Goal: Information Seeking & Learning: Learn about a topic

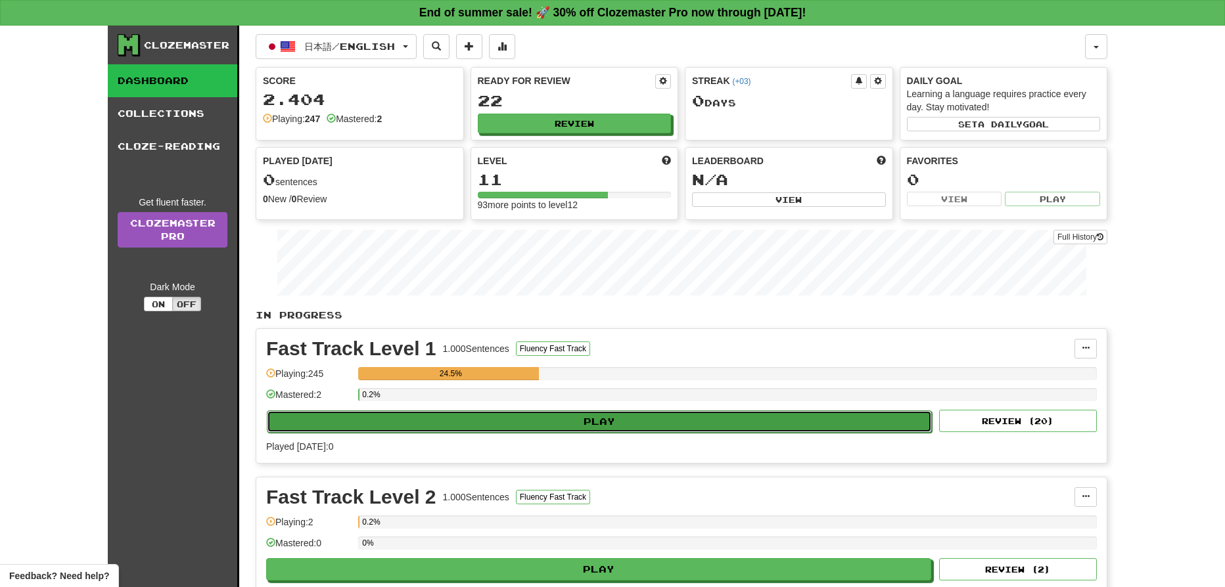
click at [541, 422] on button "Play" at bounding box center [599, 422] width 665 height 22
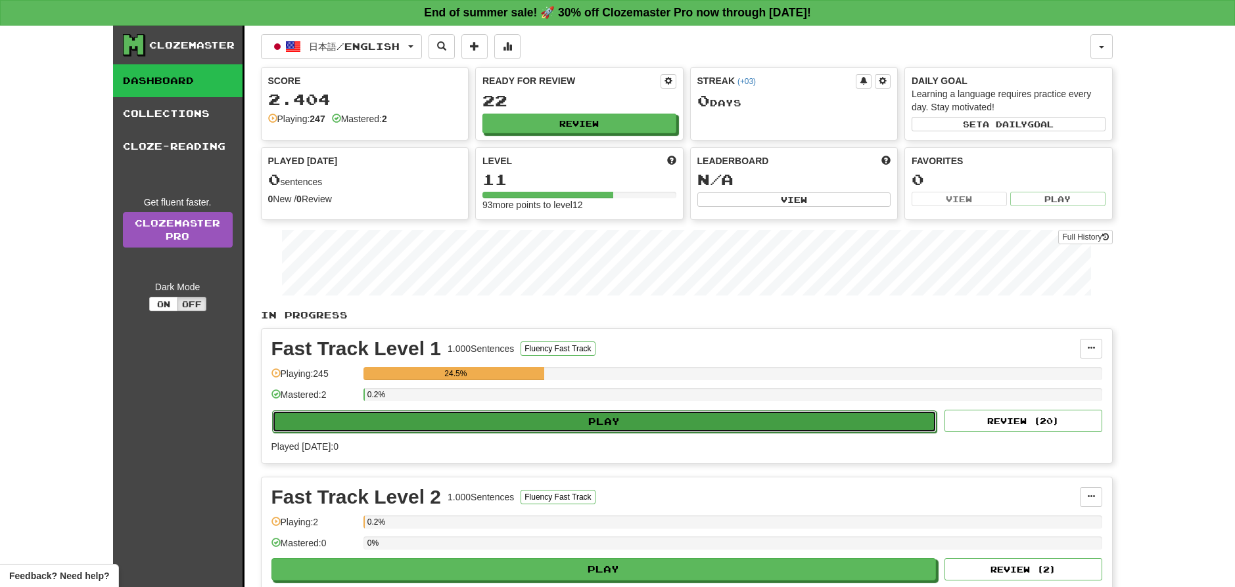
select select "**"
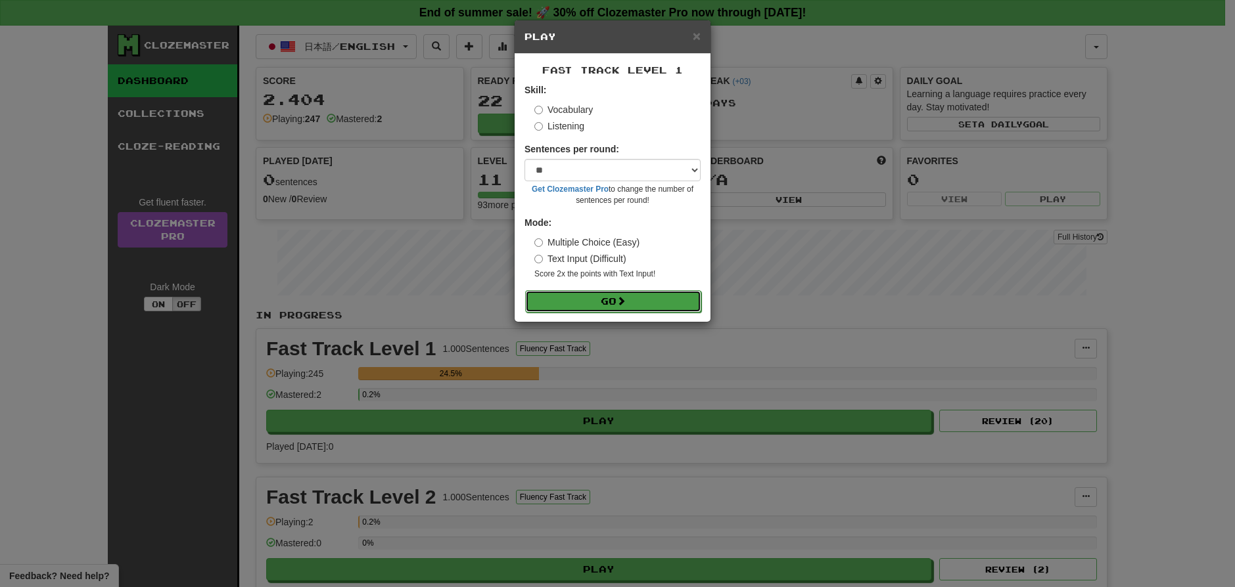
click at [564, 292] on button "Go" at bounding box center [613, 301] width 176 height 22
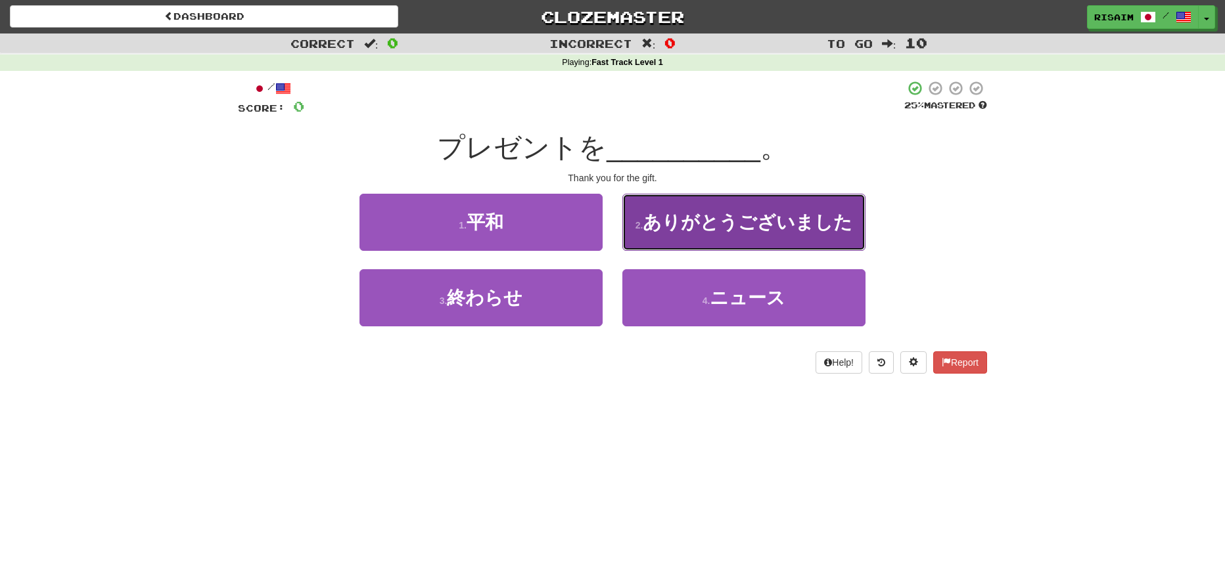
click at [787, 218] on span "ありがとうございました" at bounding box center [748, 222] width 210 height 20
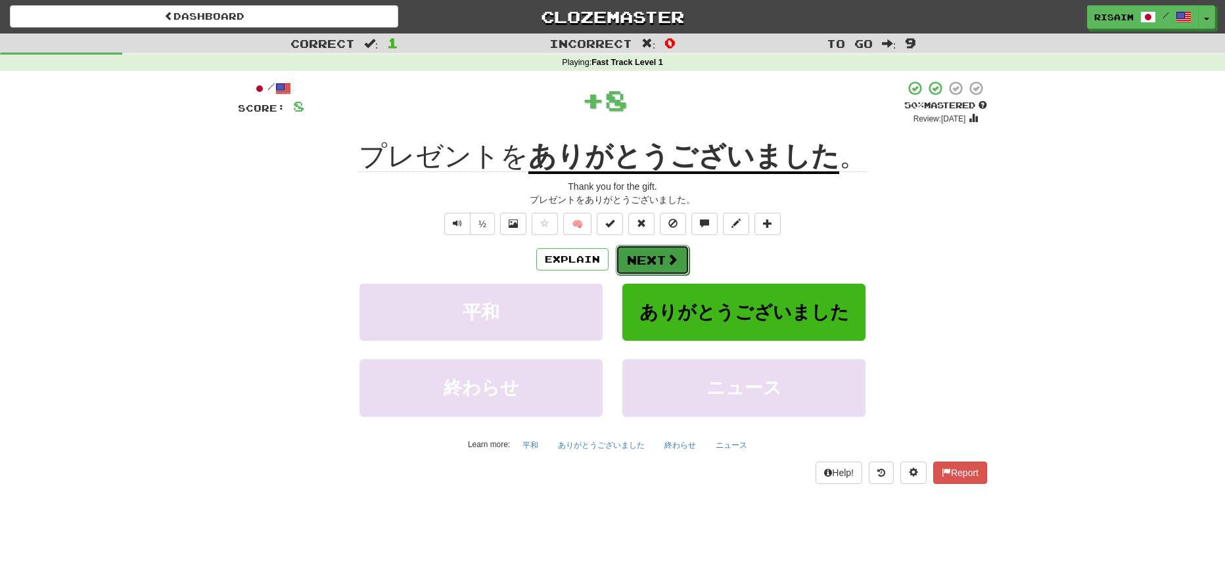
click at [647, 248] on button "Next" at bounding box center [653, 260] width 74 height 30
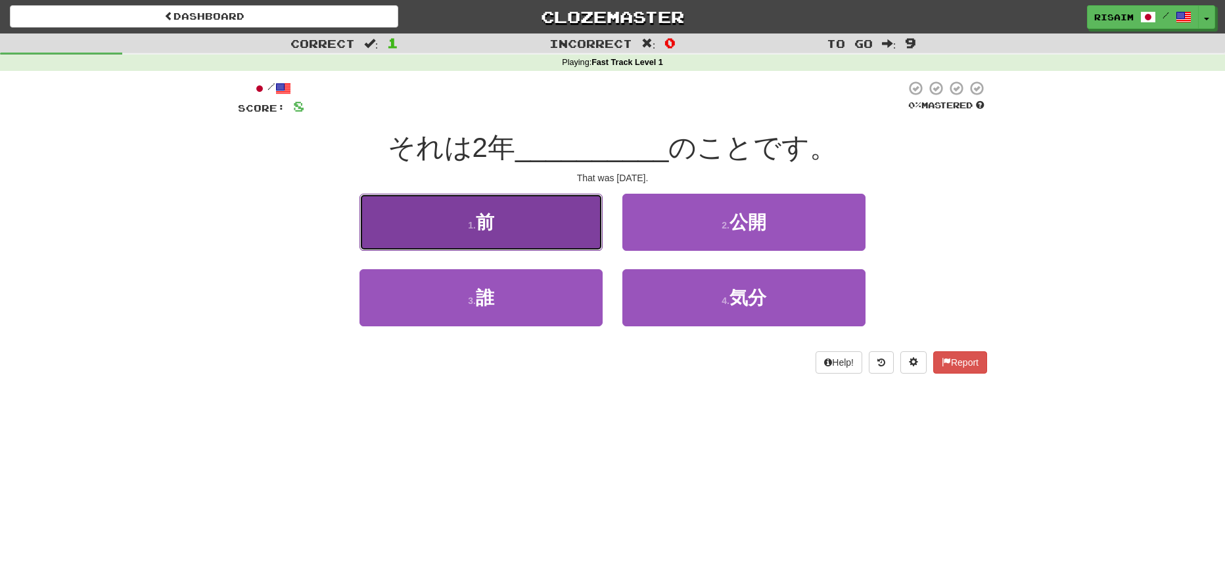
click at [520, 233] on button "1 . 前" at bounding box center [480, 222] width 243 height 57
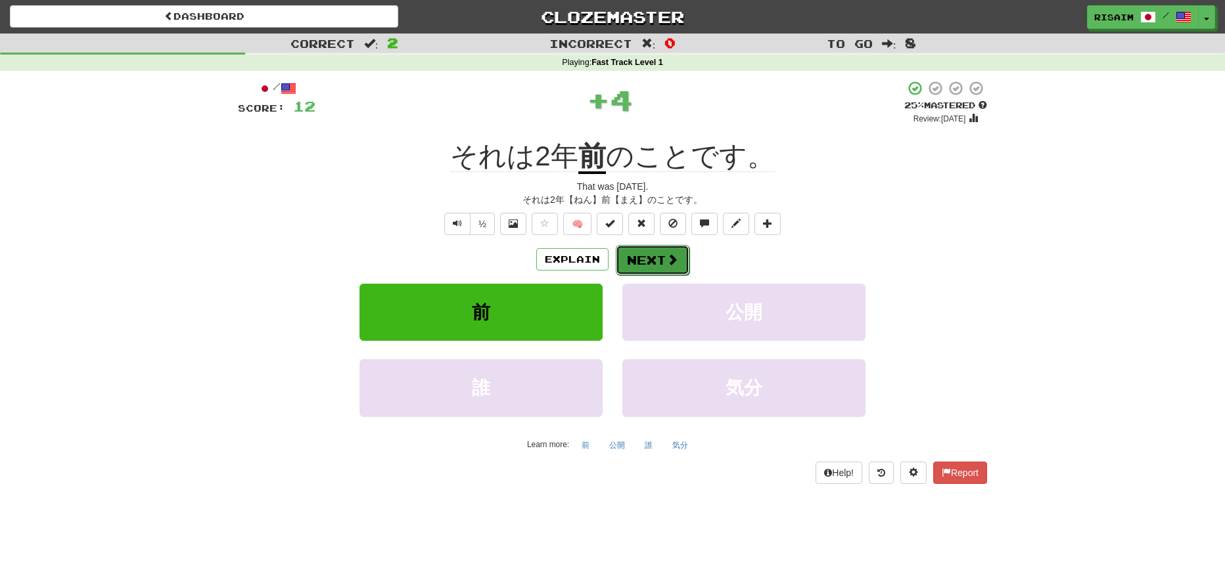
click at [674, 262] on span at bounding box center [672, 260] width 12 height 12
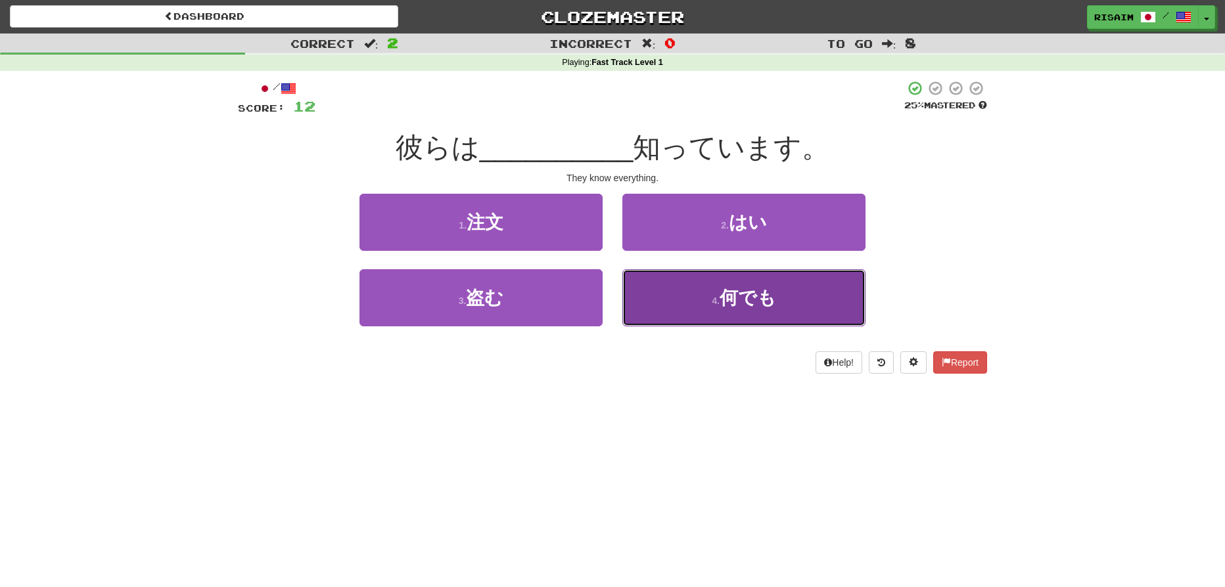
click at [785, 303] on button "4 . 何でも" at bounding box center [743, 297] width 243 height 57
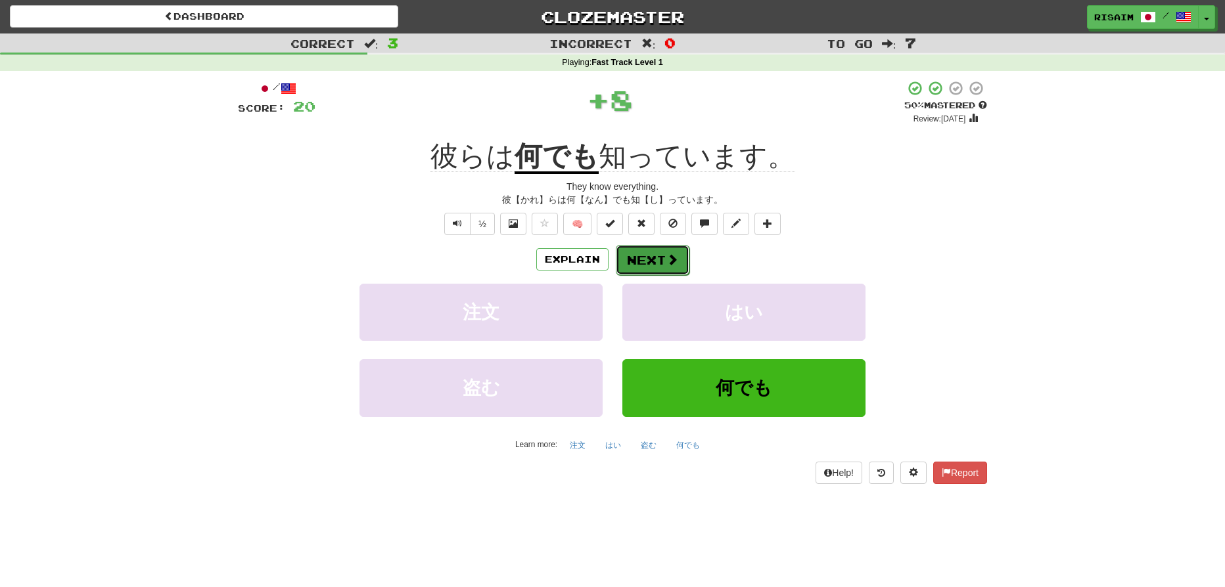
click at [676, 268] on button "Next" at bounding box center [653, 260] width 74 height 30
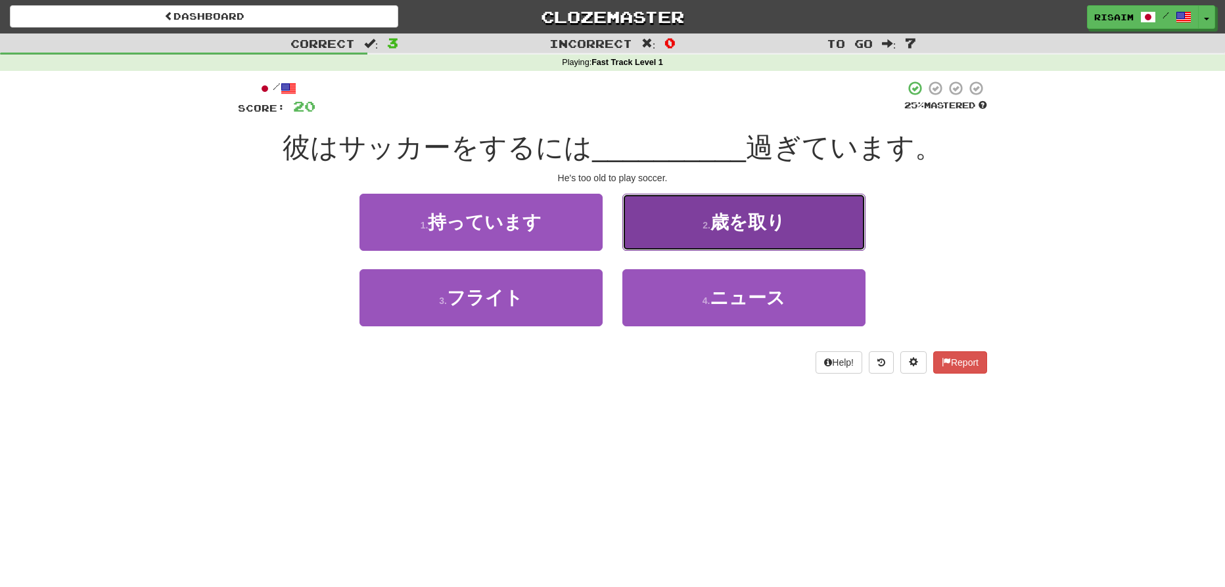
click at [812, 229] on button "2 . 歳を取り" at bounding box center [743, 222] width 243 height 57
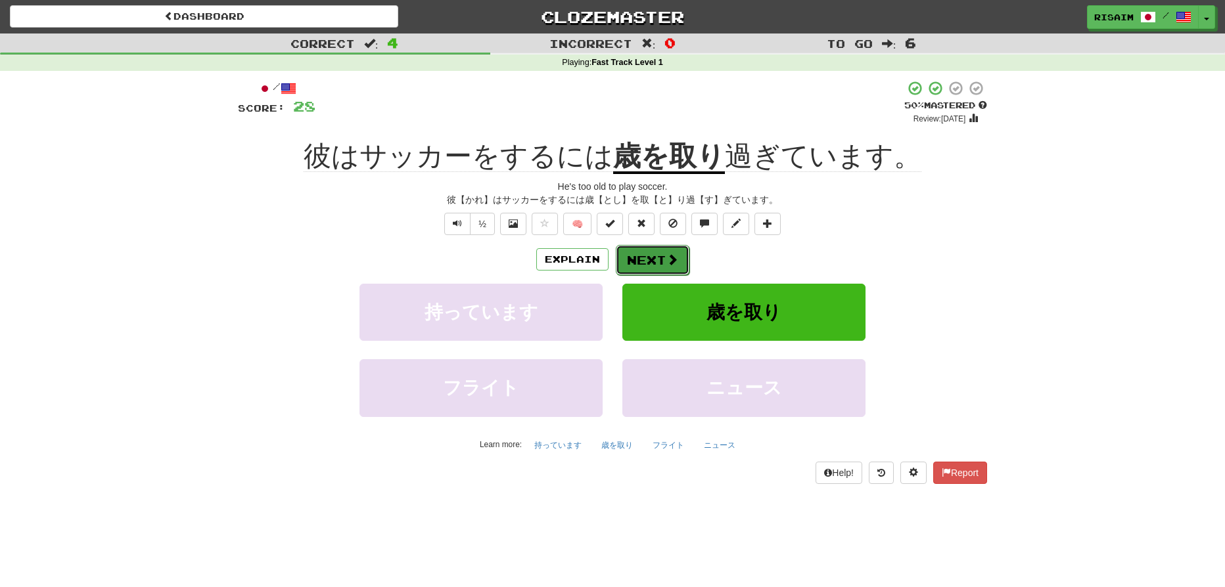
click at [675, 254] on span at bounding box center [672, 260] width 12 height 12
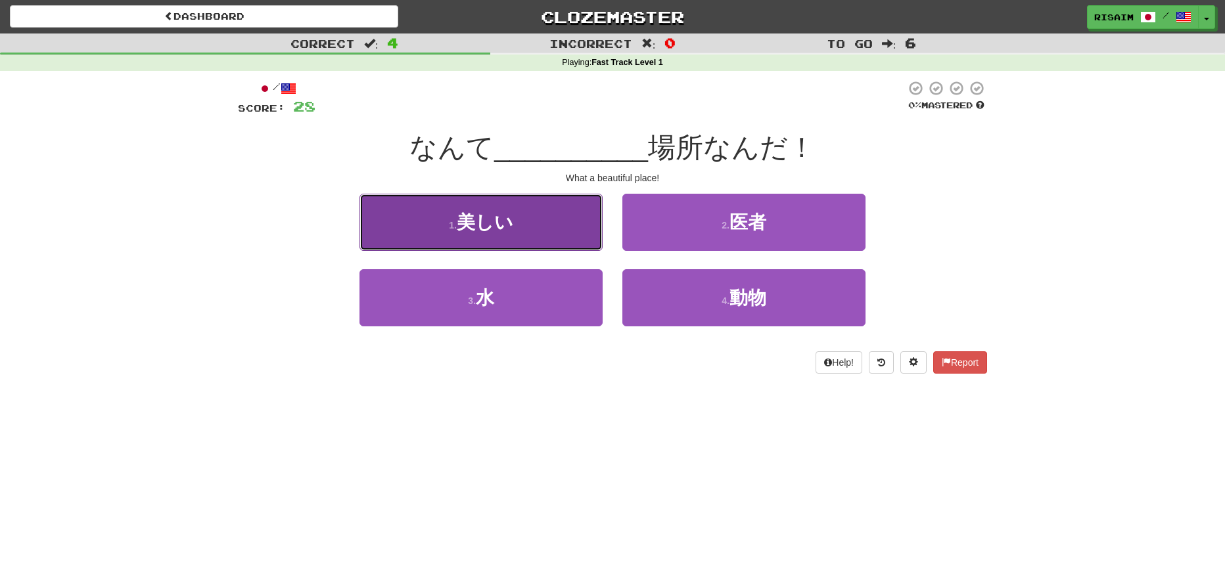
click at [529, 224] on button "1 . 美しい" at bounding box center [480, 222] width 243 height 57
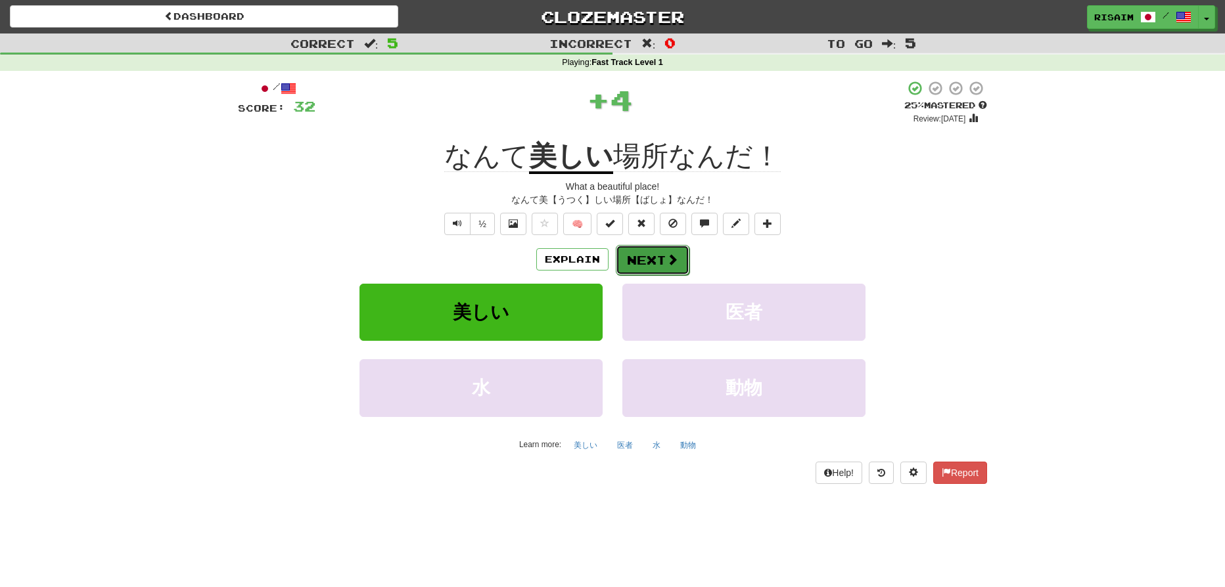
click at [668, 267] on button "Next" at bounding box center [653, 260] width 74 height 30
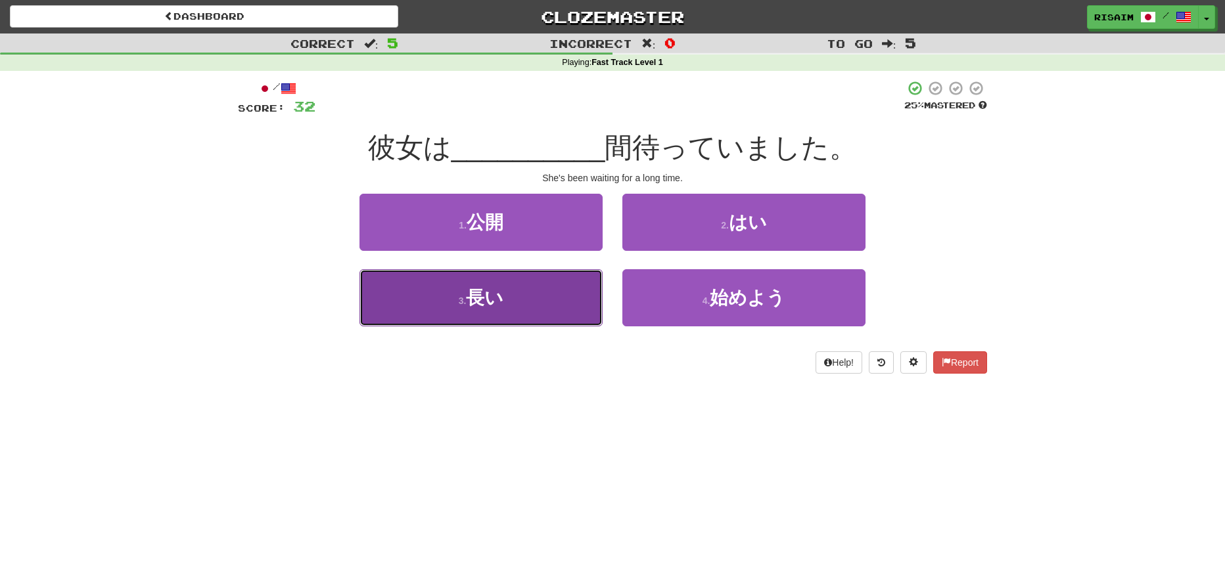
click at [593, 314] on button "3 . 長い" at bounding box center [480, 297] width 243 height 57
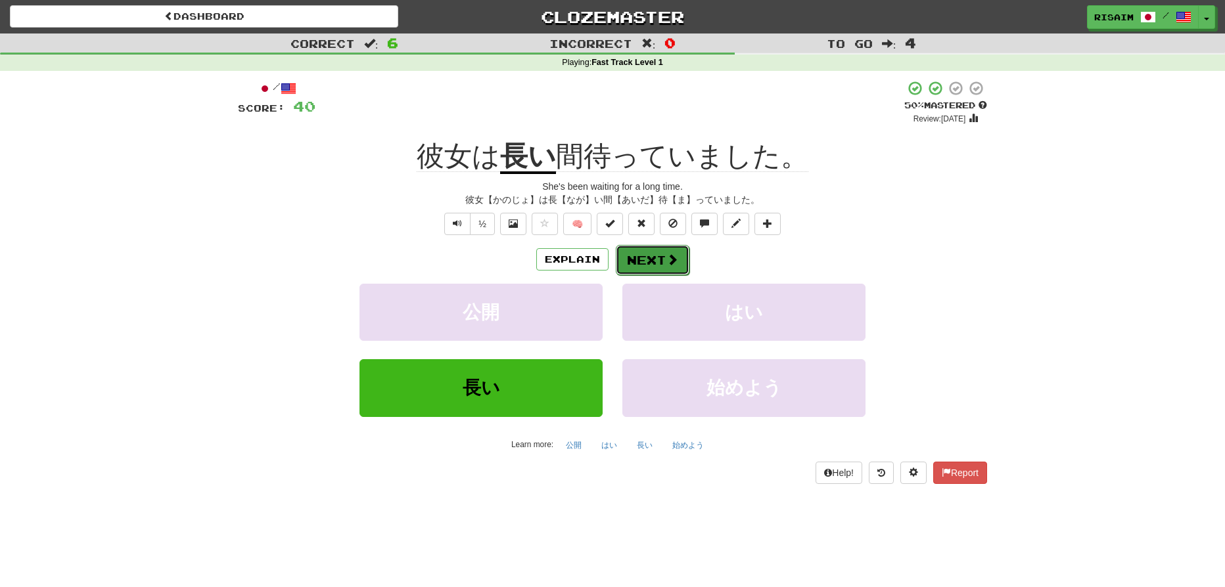
click at [662, 252] on button "Next" at bounding box center [653, 260] width 74 height 30
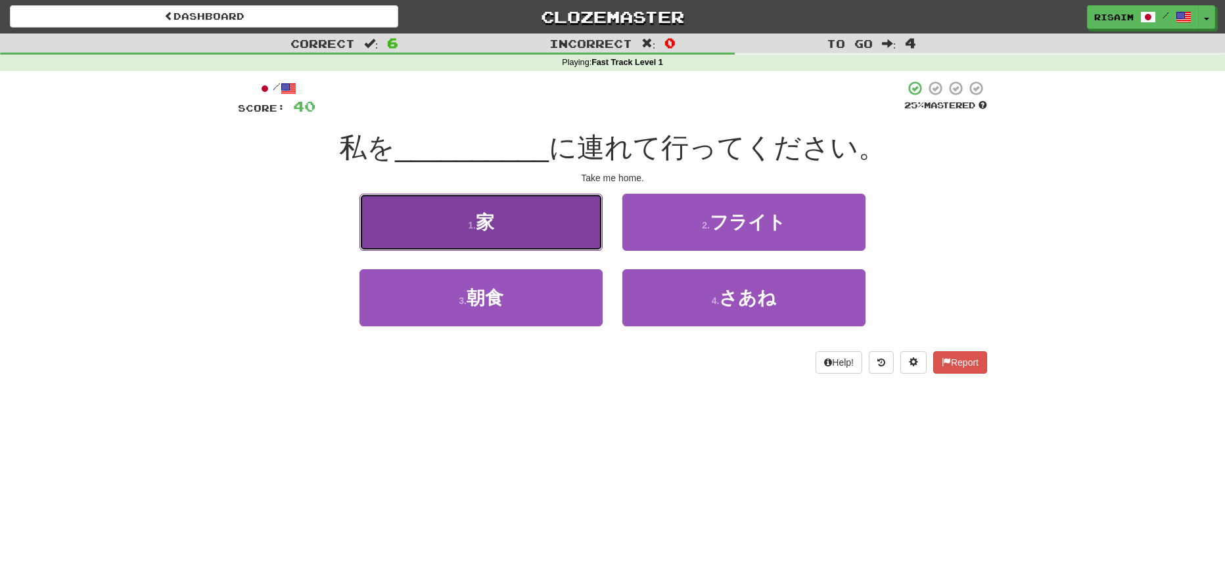
click at [516, 216] on button "1 . 家" at bounding box center [480, 222] width 243 height 57
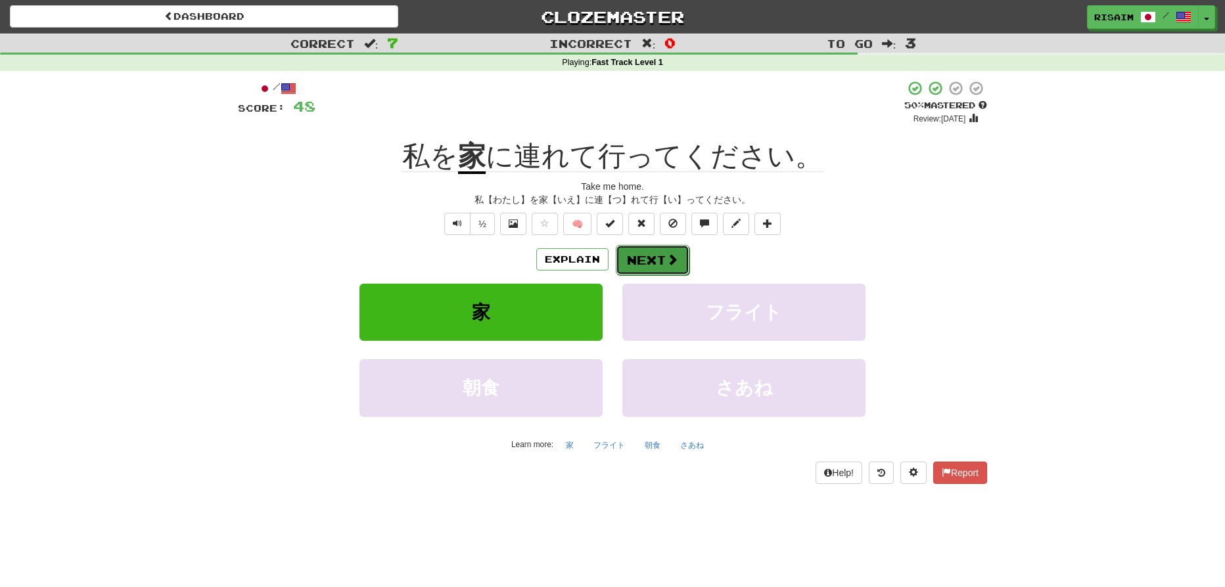
click at [674, 257] on span at bounding box center [672, 260] width 12 height 12
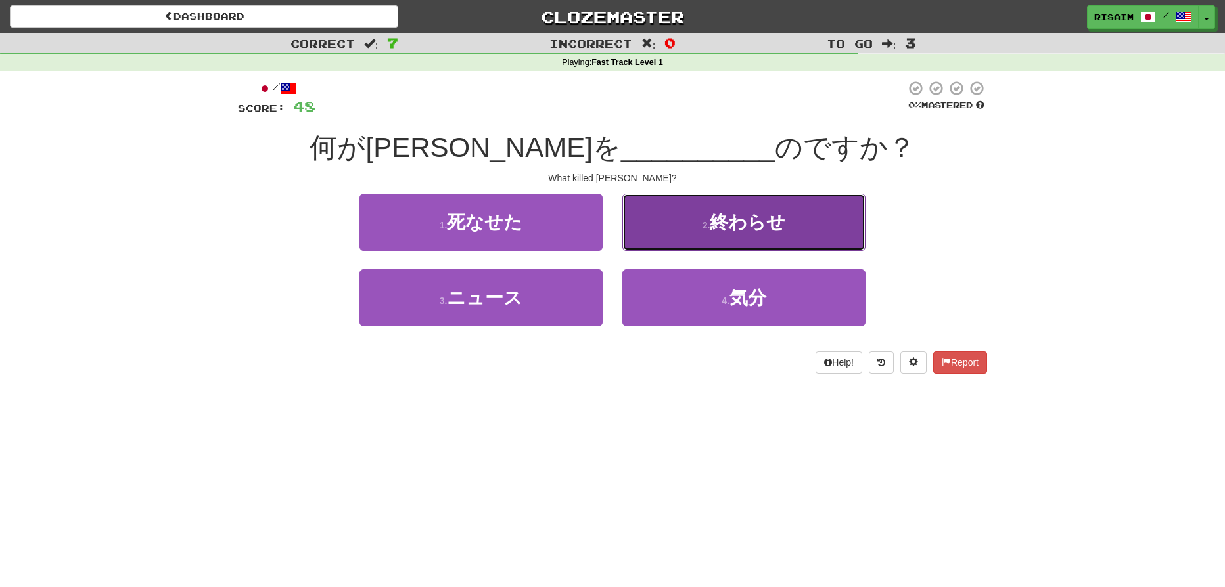
click at [775, 228] on span "終わらせ" at bounding box center [748, 222] width 76 height 20
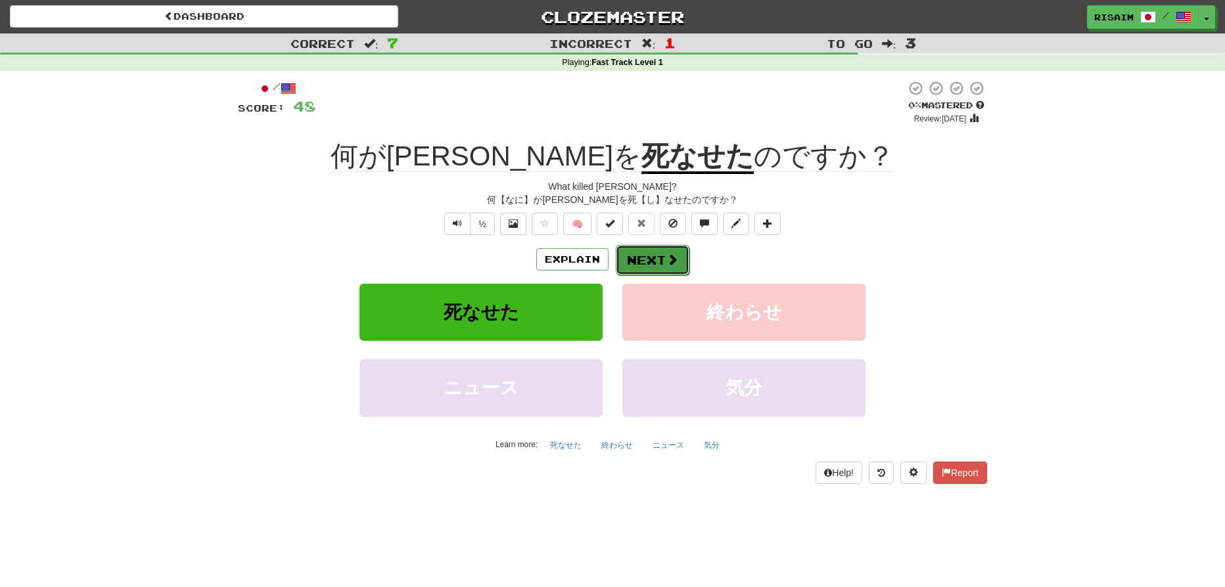
click at [658, 260] on button "Next" at bounding box center [653, 260] width 74 height 30
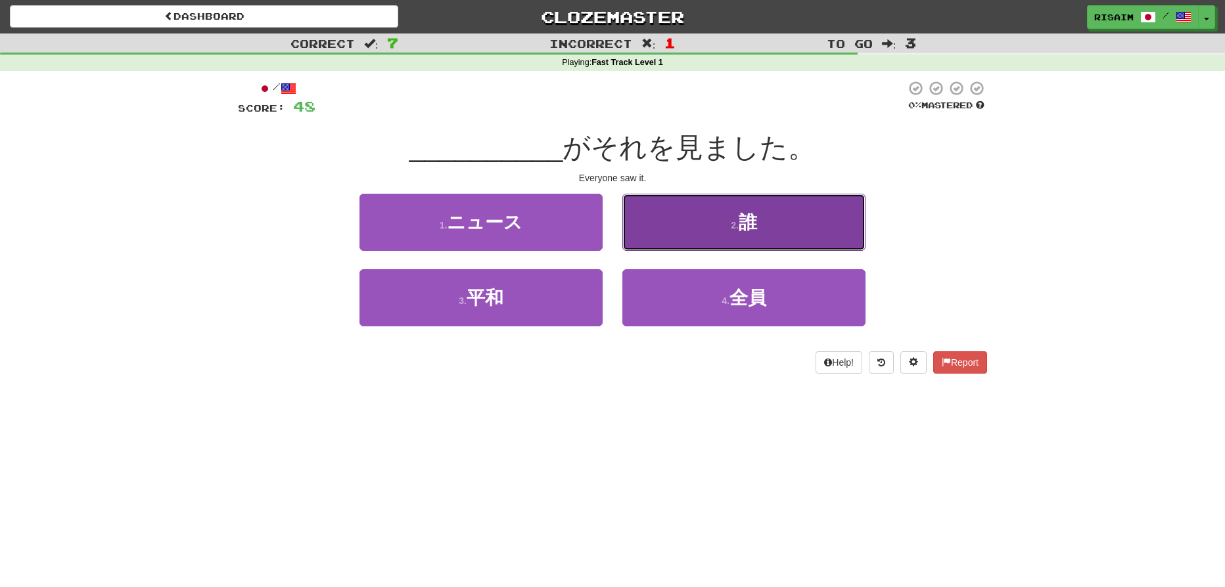
click at [781, 226] on button "2 . 誰" at bounding box center [743, 222] width 243 height 57
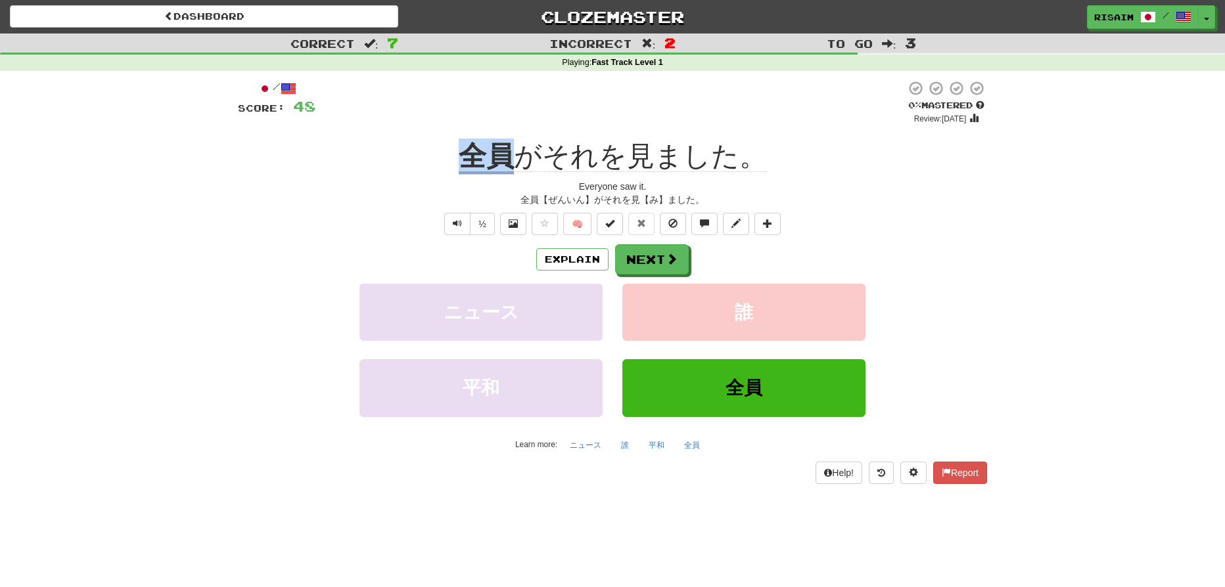
drag, startPoint x: 471, startPoint y: 154, endPoint x: 512, endPoint y: 158, distance: 40.9
click at [512, 158] on u "全員" at bounding box center [486, 158] width 55 height 34
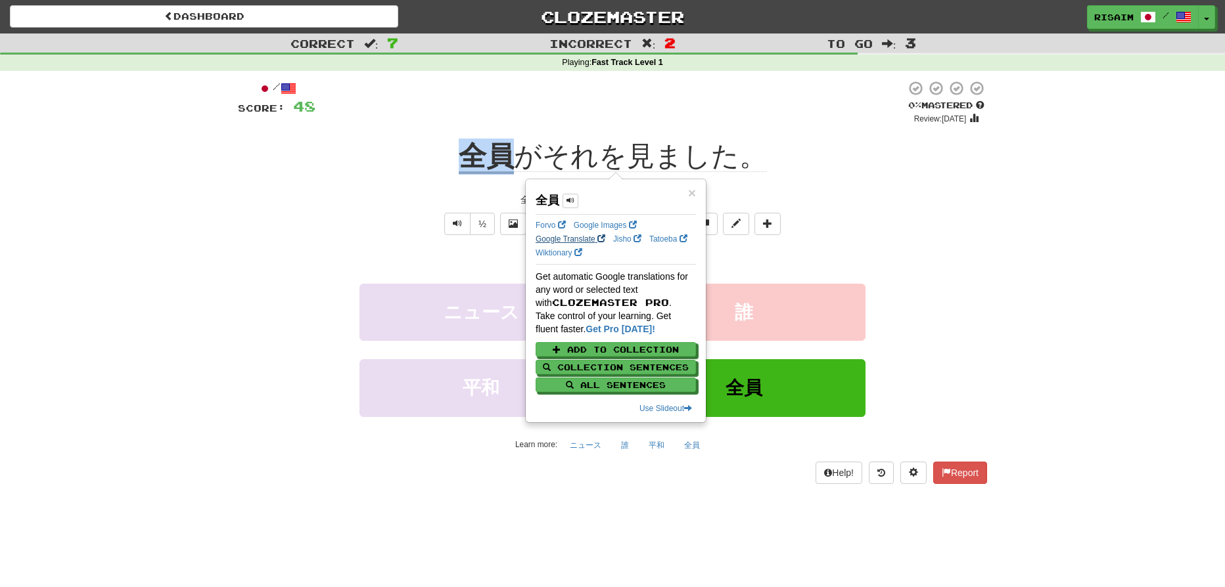
copy u "全員"
click at [692, 189] on span "×" at bounding box center [692, 192] width 8 height 15
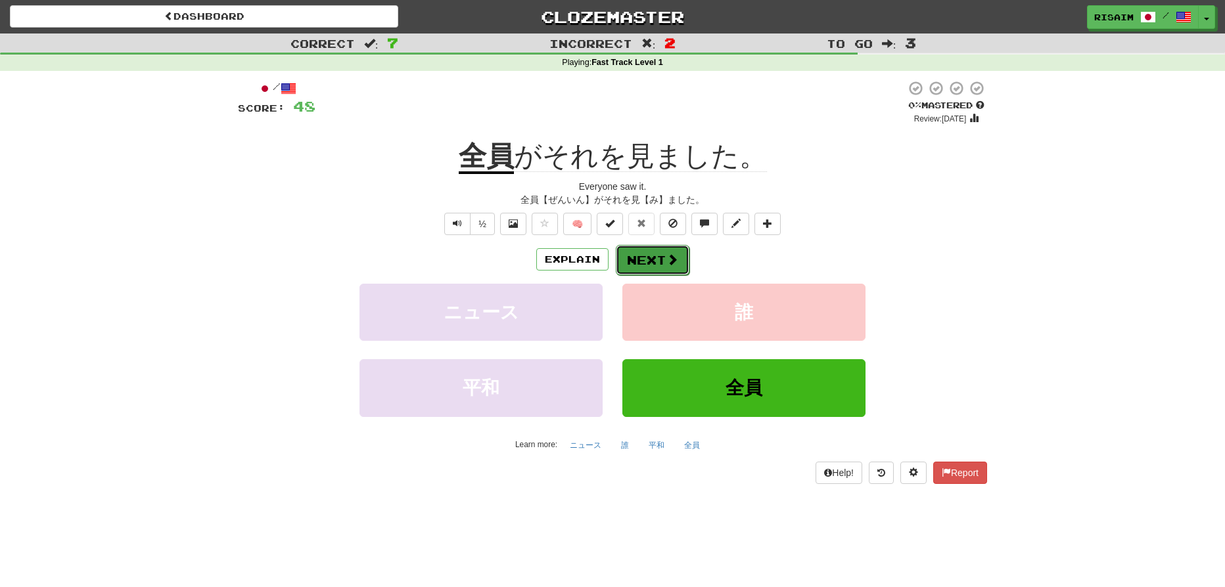
click at [650, 255] on button "Next" at bounding box center [653, 260] width 74 height 30
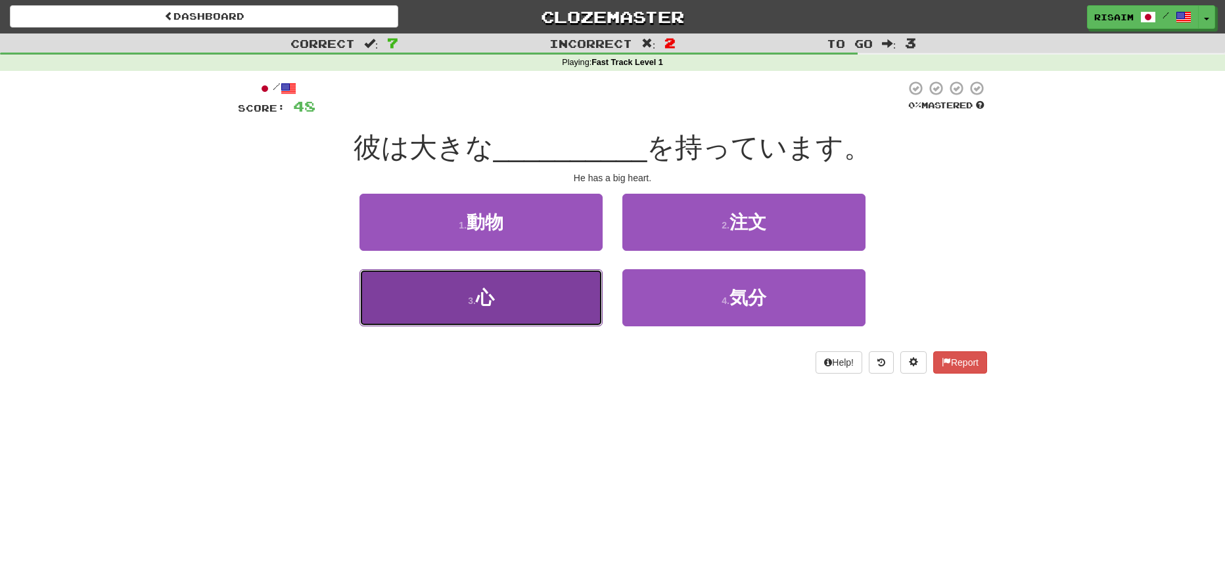
click at [507, 299] on button "3 . 心" at bounding box center [480, 297] width 243 height 57
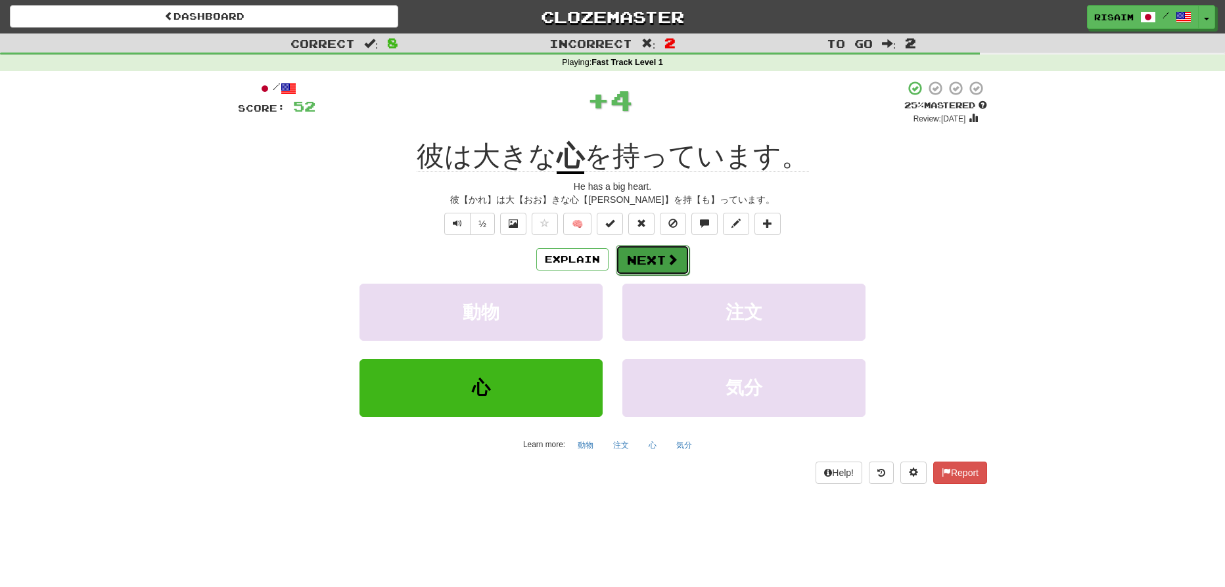
click at [643, 269] on button "Next" at bounding box center [653, 260] width 74 height 30
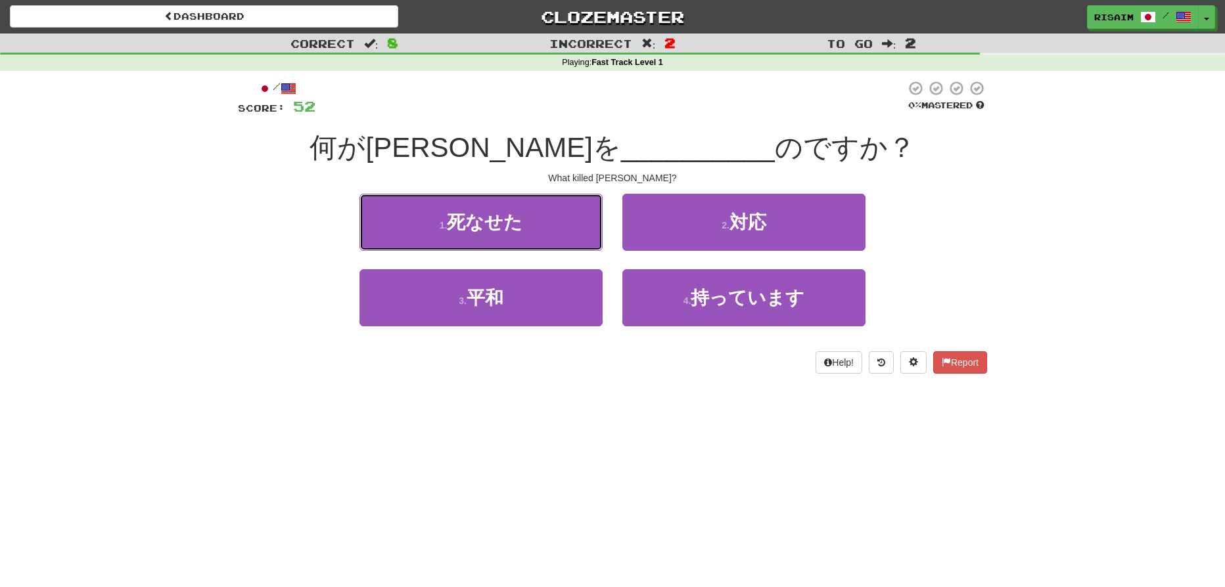
drag, startPoint x: 515, startPoint y: 224, endPoint x: 544, endPoint y: 239, distance: 32.9
click at [515, 225] on span "死なせた" at bounding box center [485, 222] width 76 height 20
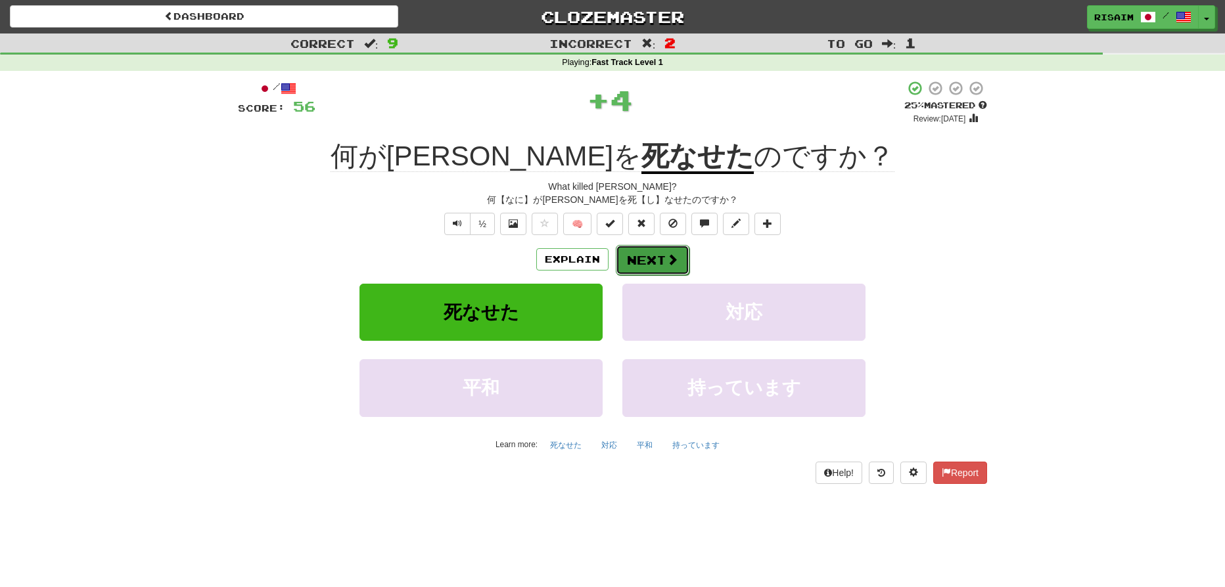
click at [666, 262] on span at bounding box center [672, 260] width 12 height 12
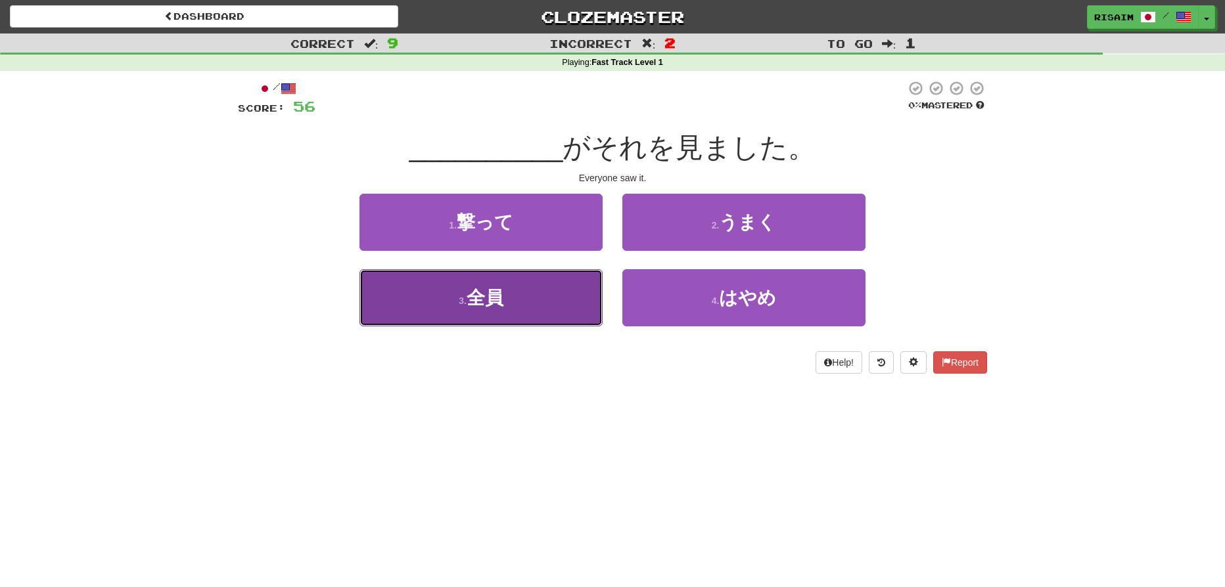
click at [532, 305] on button "3 . 全員" at bounding box center [480, 297] width 243 height 57
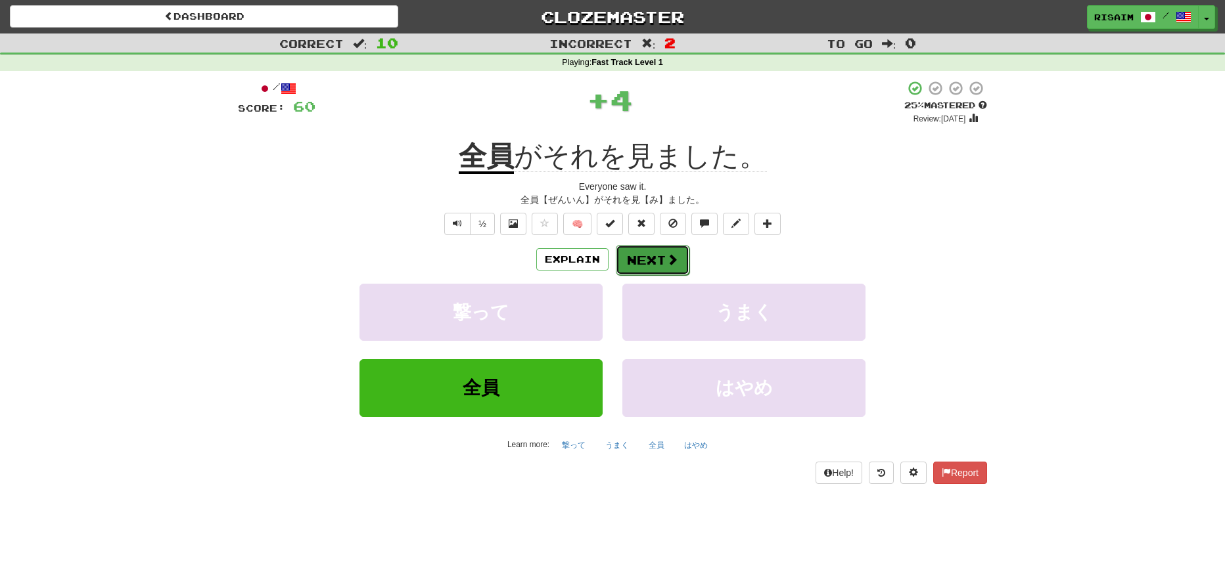
click at [671, 254] on span at bounding box center [672, 260] width 12 height 12
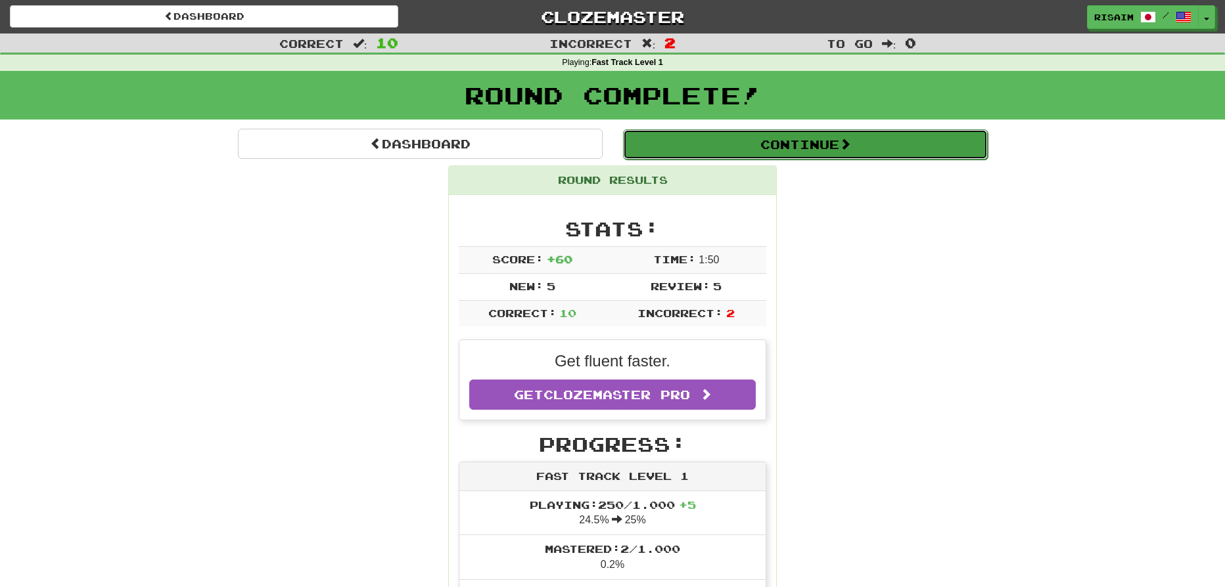
click at [785, 141] on button "Continue" at bounding box center [805, 144] width 365 height 30
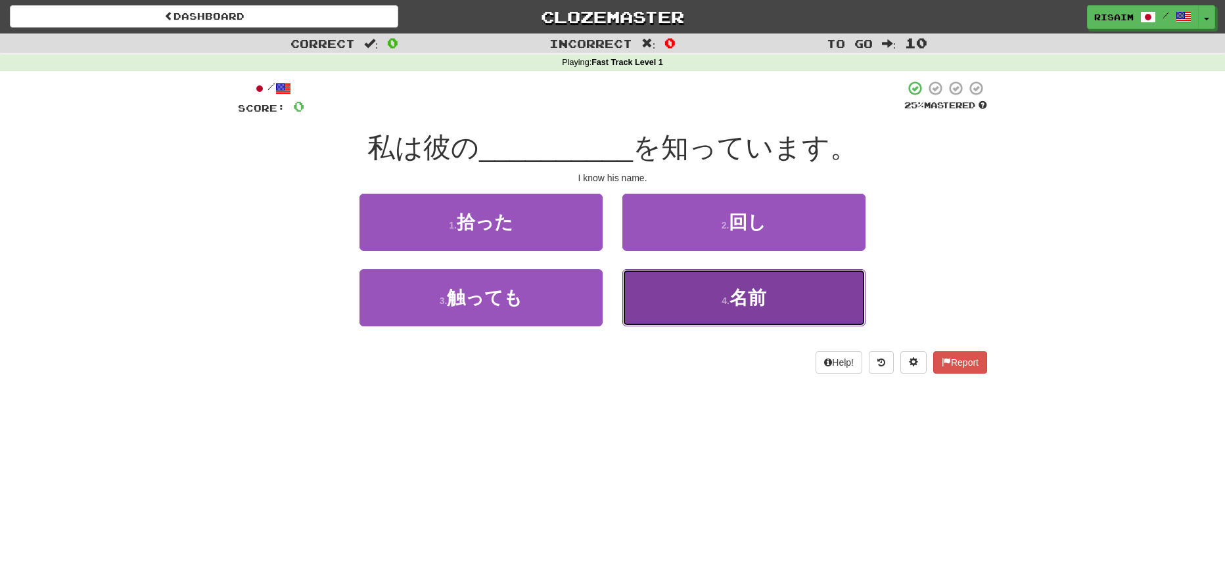
click at [774, 304] on button "4 . 名前" at bounding box center [743, 297] width 243 height 57
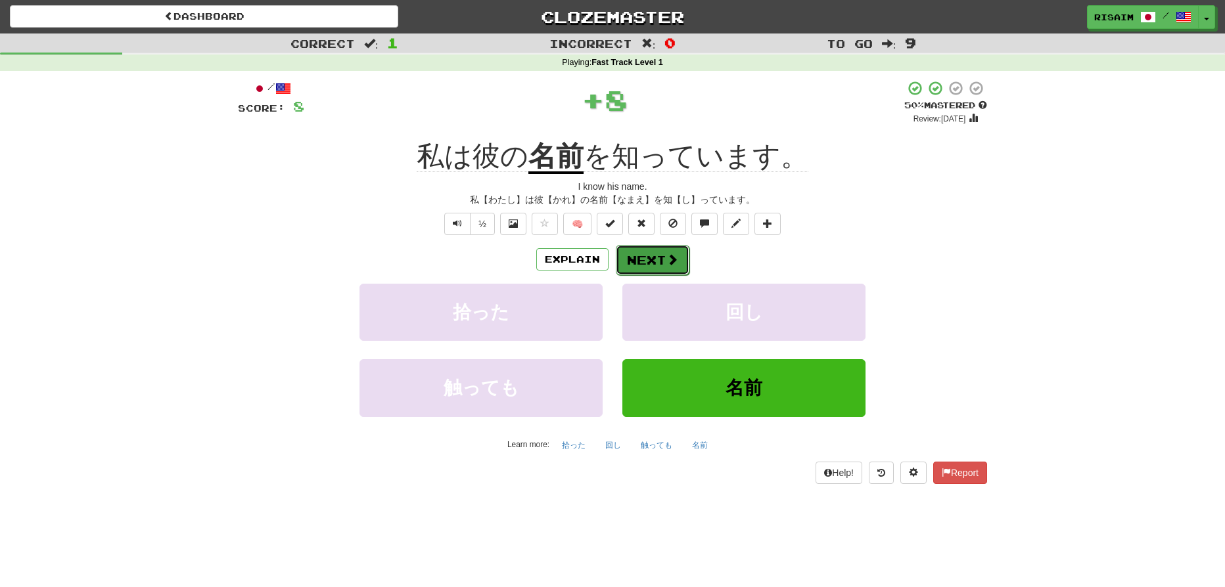
click at [651, 263] on button "Next" at bounding box center [653, 260] width 74 height 30
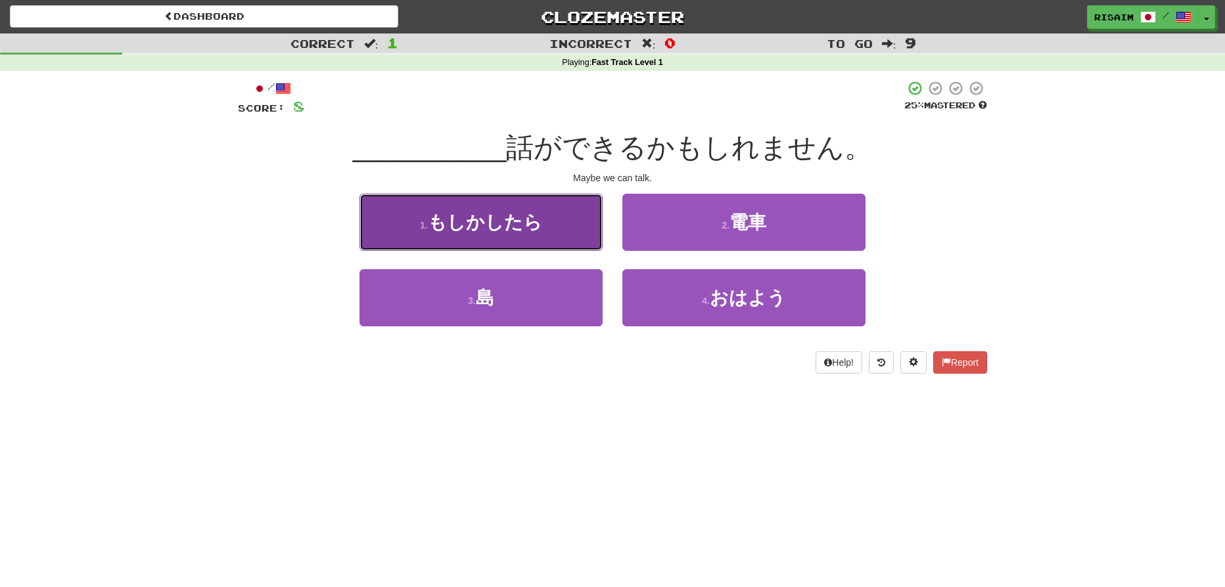
click at [542, 228] on button "1 . もしかしたら" at bounding box center [480, 222] width 243 height 57
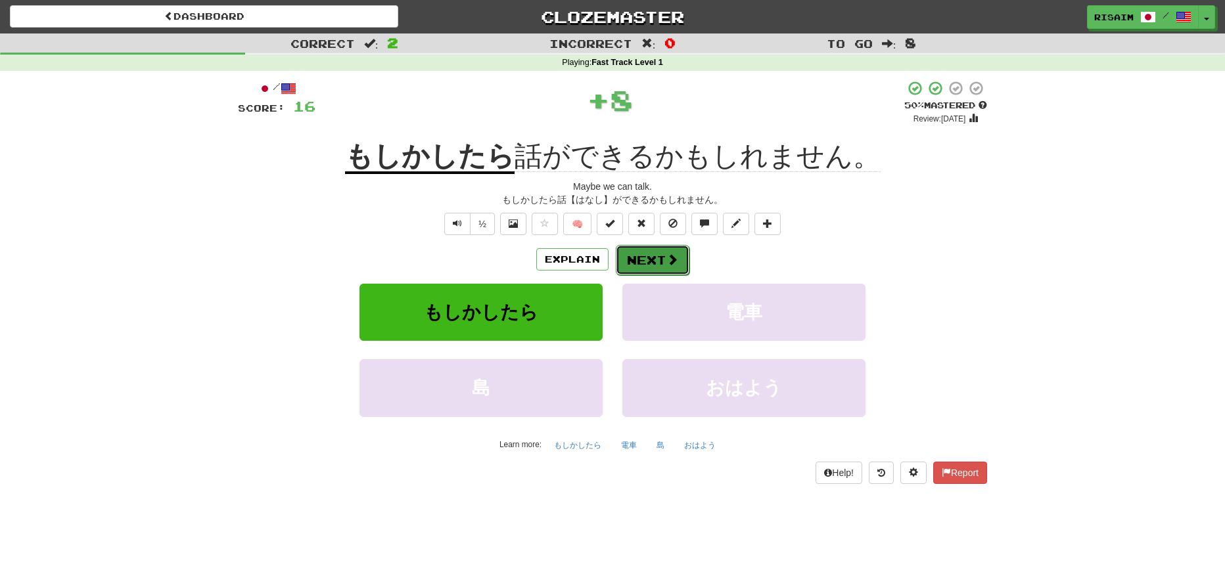
click at [668, 268] on button "Next" at bounding box center [653, 260] width 74 height 30
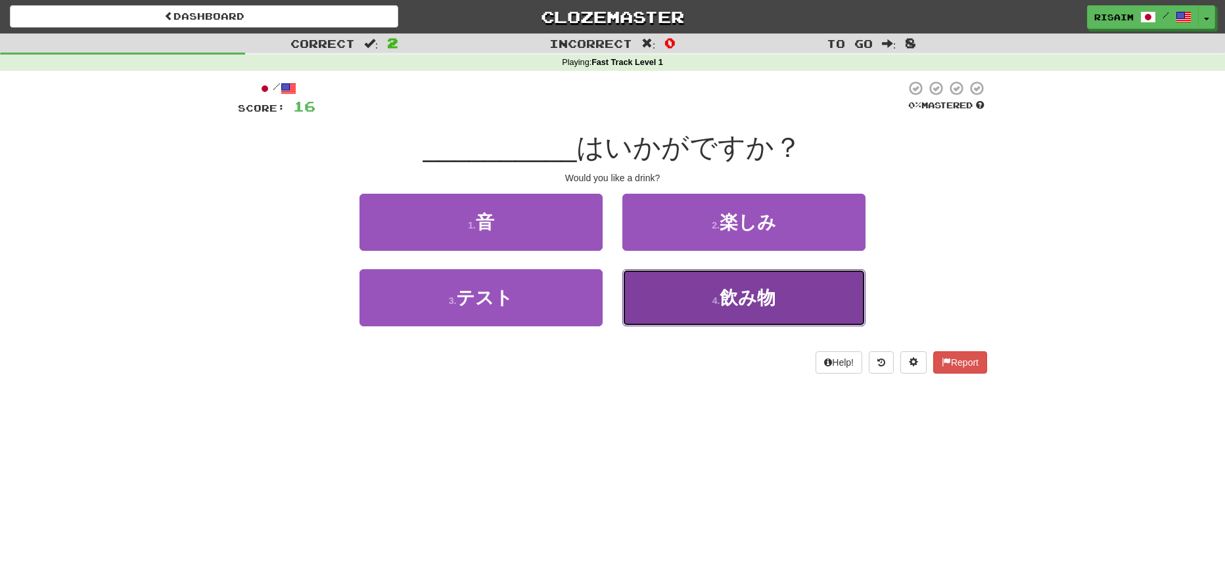
click at [780, 303] on button "4 . 飲み物" at bounding box center [743, 297] width 243 height 57
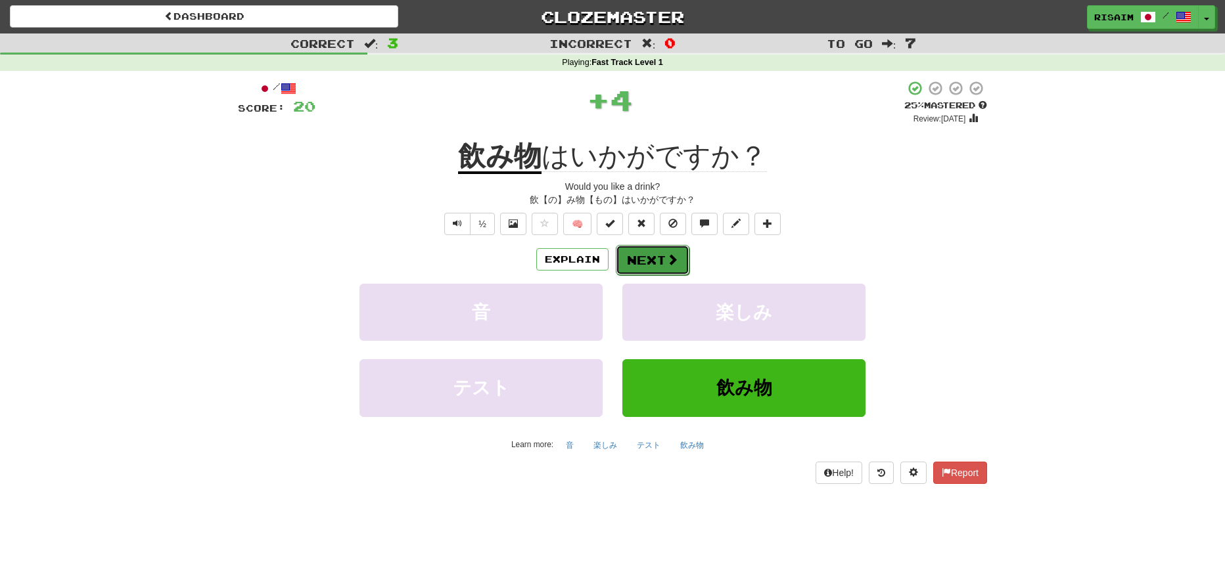
click at [639, 265] on button "Next" at bounding box center [653, 260] width 74 height 30
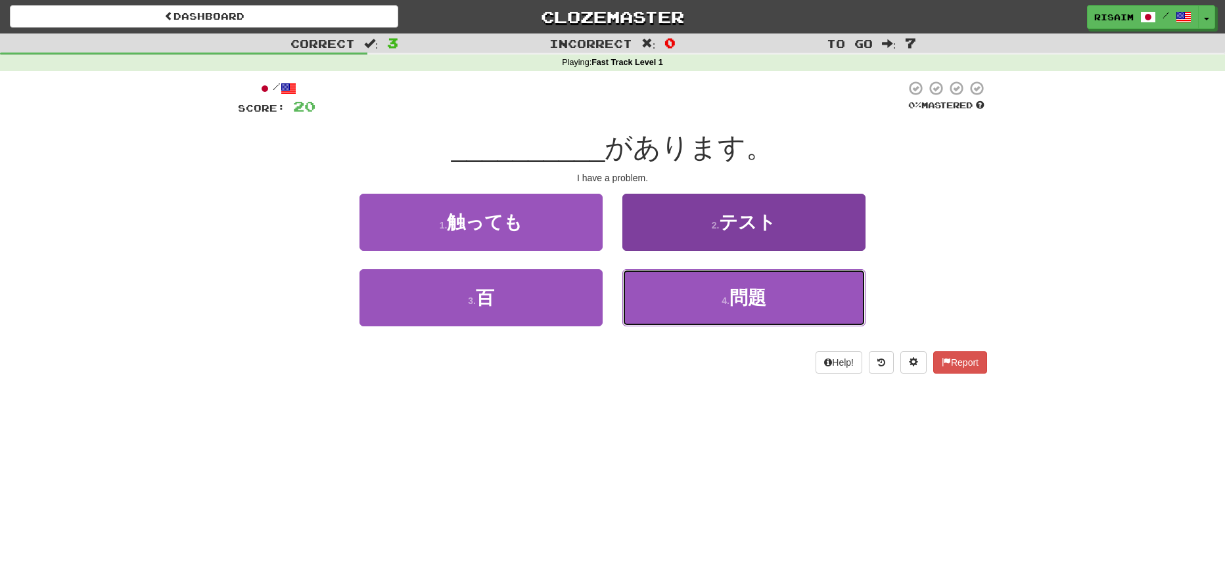
click at [798, 311] on button "4 . 問題" at bounding box center [743, 297] width 243 height 57
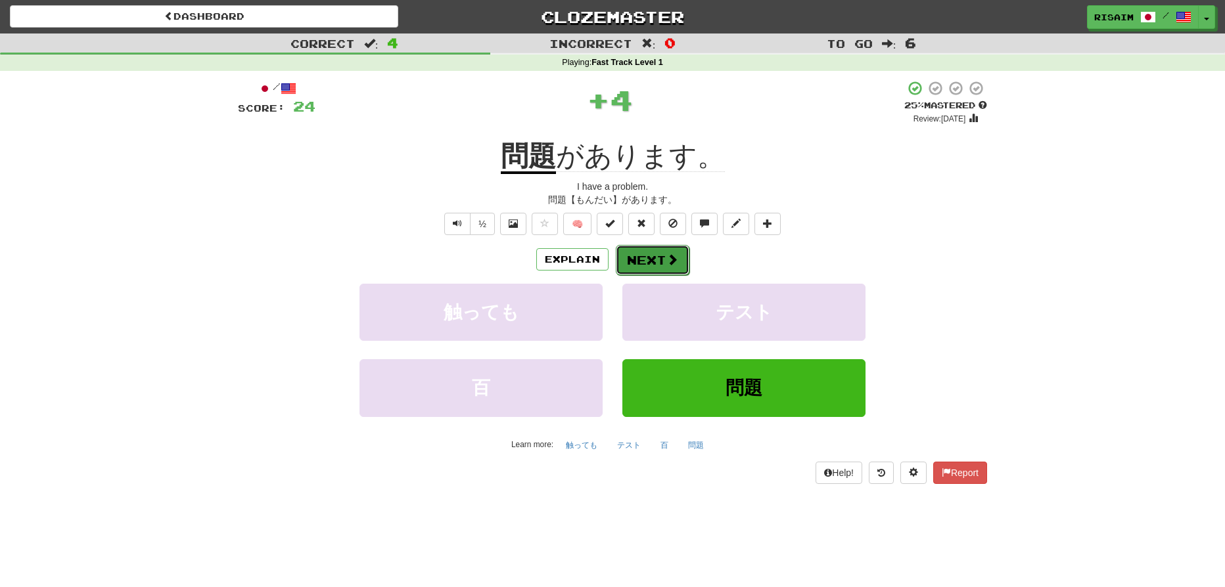
click at [645, 261] on button "Next" at bounding box center [653, 260] width 74 height 30
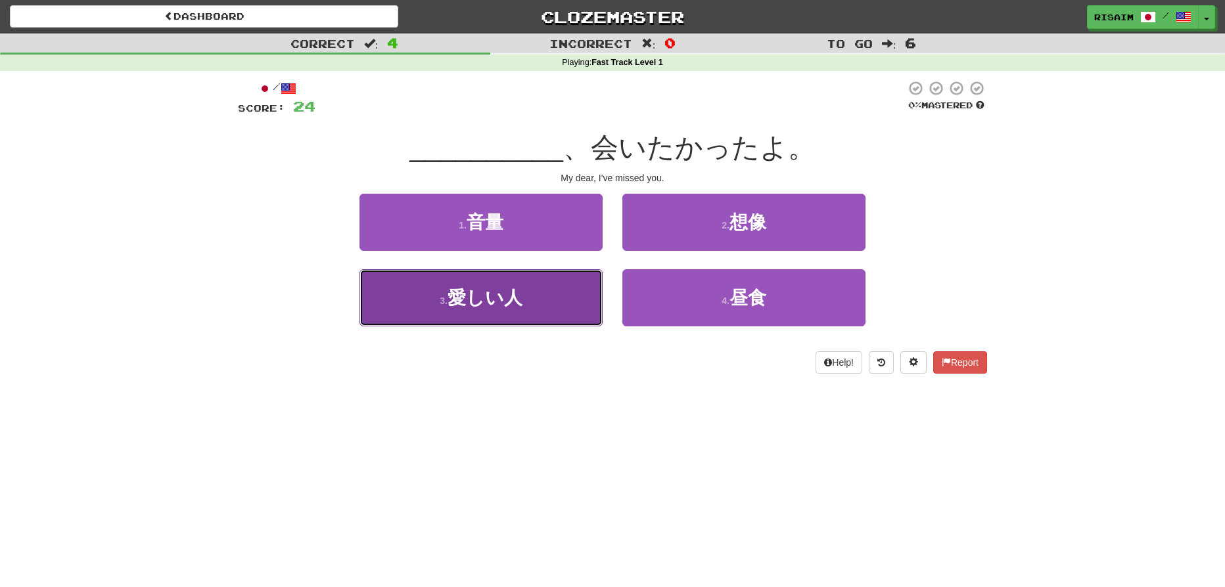
click at [569, 304] on button "3 . 愛しい人" at bounding box center [480, 297] width 243 height 57
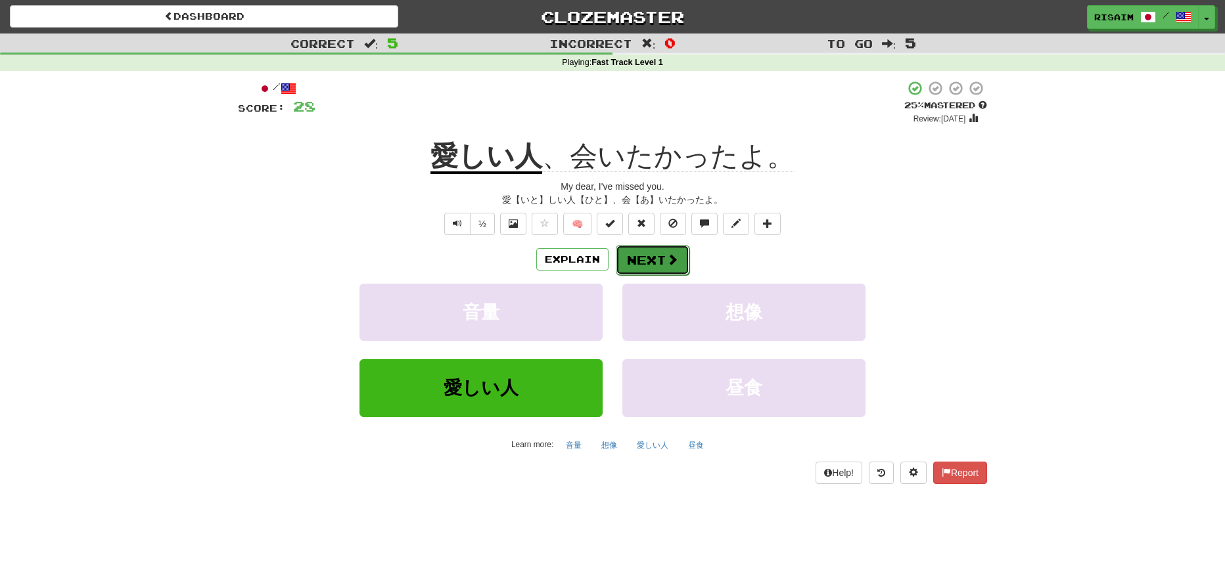
click at [655, 265] on button "Next" at bounding box center [653, 260] width 74 height 30
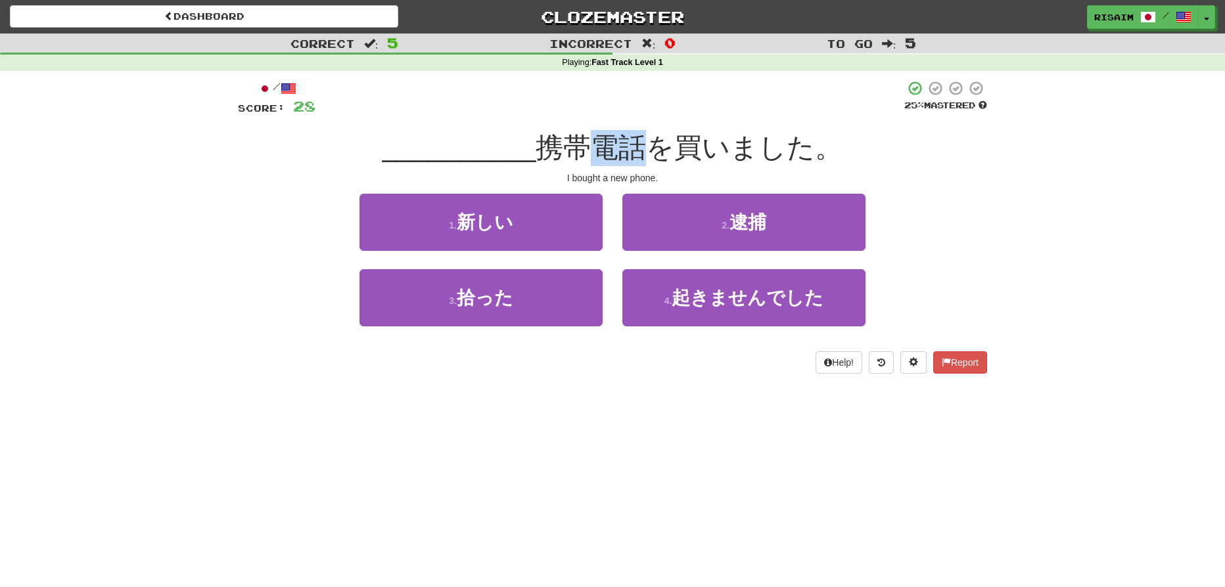
drag, startPoint x: 597, startPoint y: 139, endPoint x: 656, endPoint y: 138, distance: 59.2
click at [656, 138] on span "携帯電話を買いました。" at bounding box center [689, 147] width 307 height 31
click at [796, 175] on div "I bought a new phone." at bounding box center [612, 178] width 749 height 13
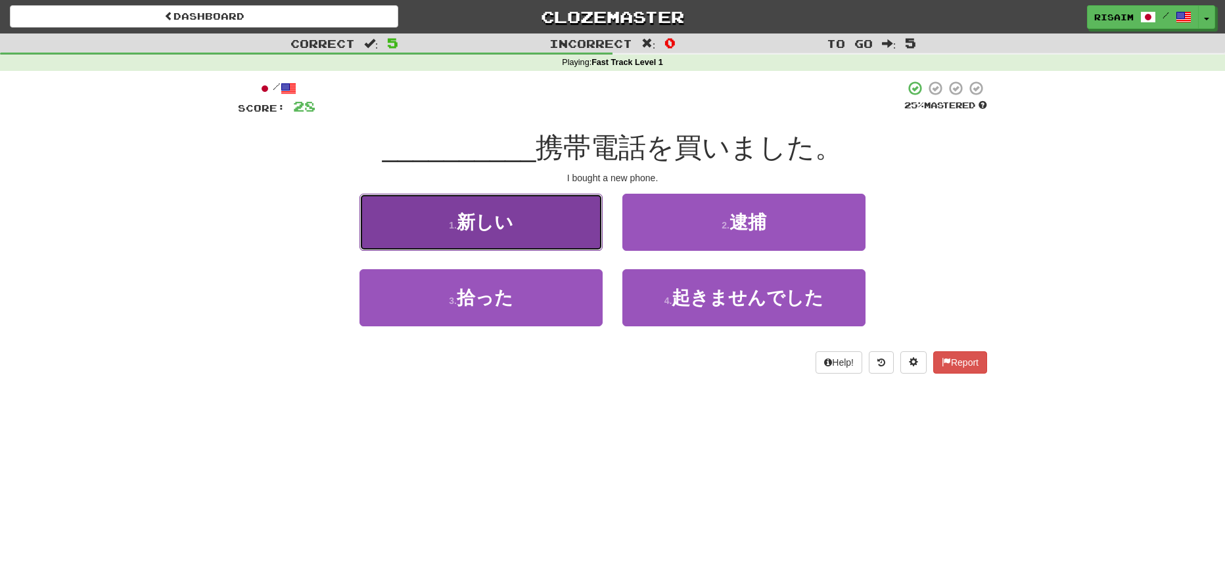
click at [509, 212] on span "新しい" at bounding box center [485, 222] width 57 height 20
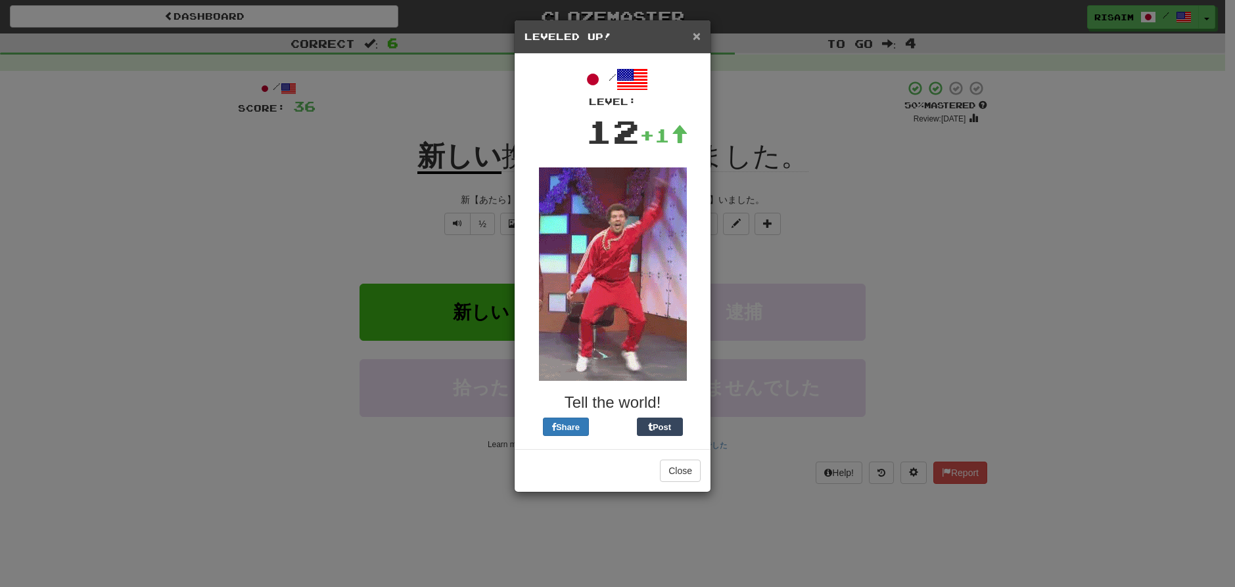
click at [693, 40] on span "×" at bounding box center [697, 35] width 8 height 15
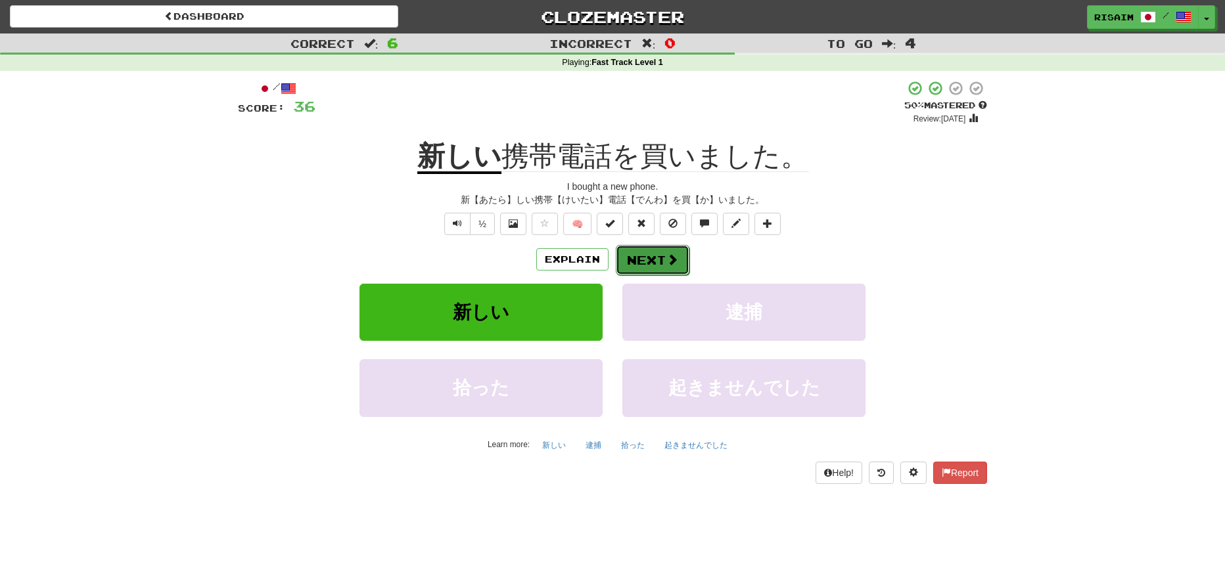
click at [659, 260] on button "Next" at bounding box center [653, 260] width 74 height 30
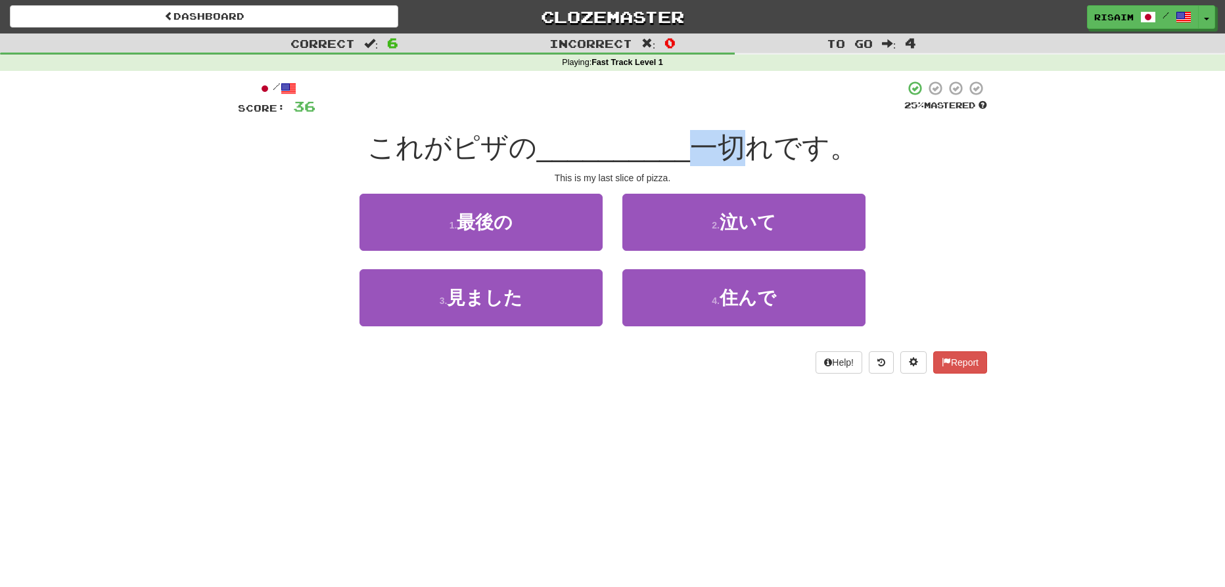
drag, startPoint x: 693, startPoint y: 143, endPoint x: 742, endPoint y: 146, distance: 49.4
click at [742, 146] on span "一切れです。" at bounding box center [774, 147] width 168 height 31
drag, startPoint x: 877, startPoint y: 164, endPoint x: 787, endPoint y: 169, distance: 90.1
click at [876, 164] on div "これがピザの __________ 一切れです。" at bounding box center [612, 148] width 749 height 36
drag, startPoint x: 686, startPoint y: 147, endPoint x: 727, endPoint y: 145, distance: 41.4
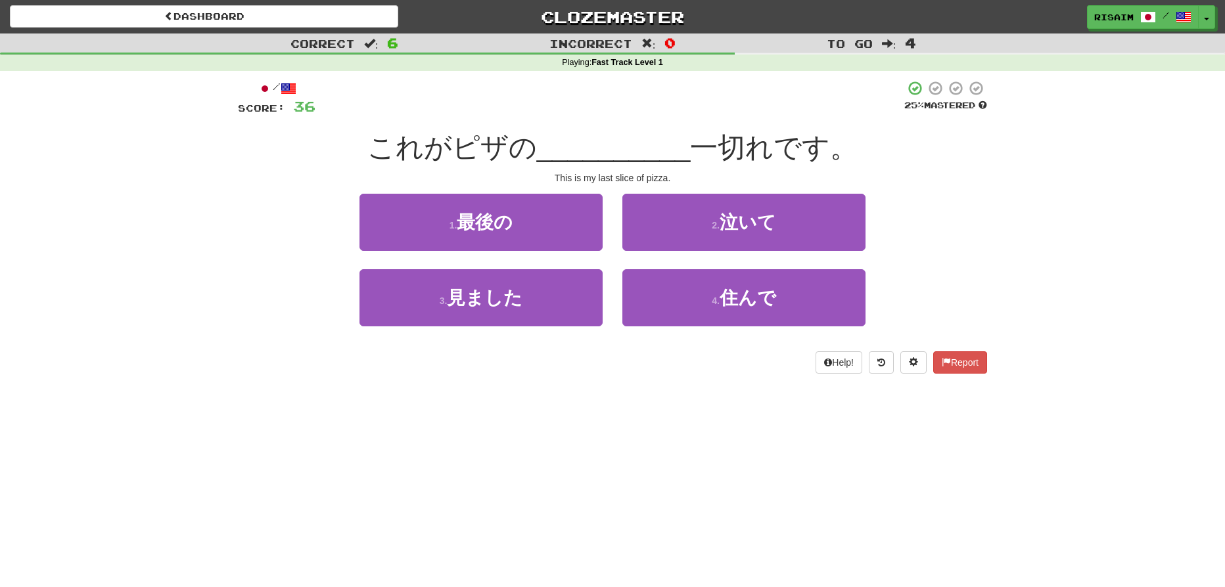
click at [719, 145] on span "これがピザの __________ 一切れです。" at bounding box center [612, 147] width 491 height 31
drag, startPoint x: 902, startPoint y: 177, endPoint x: 813, endPoint y: 189, distance: 90.1
click at [894, 179] on div "This is my last slice of pizza." at bounding box center [612, 178] width 749 height 13
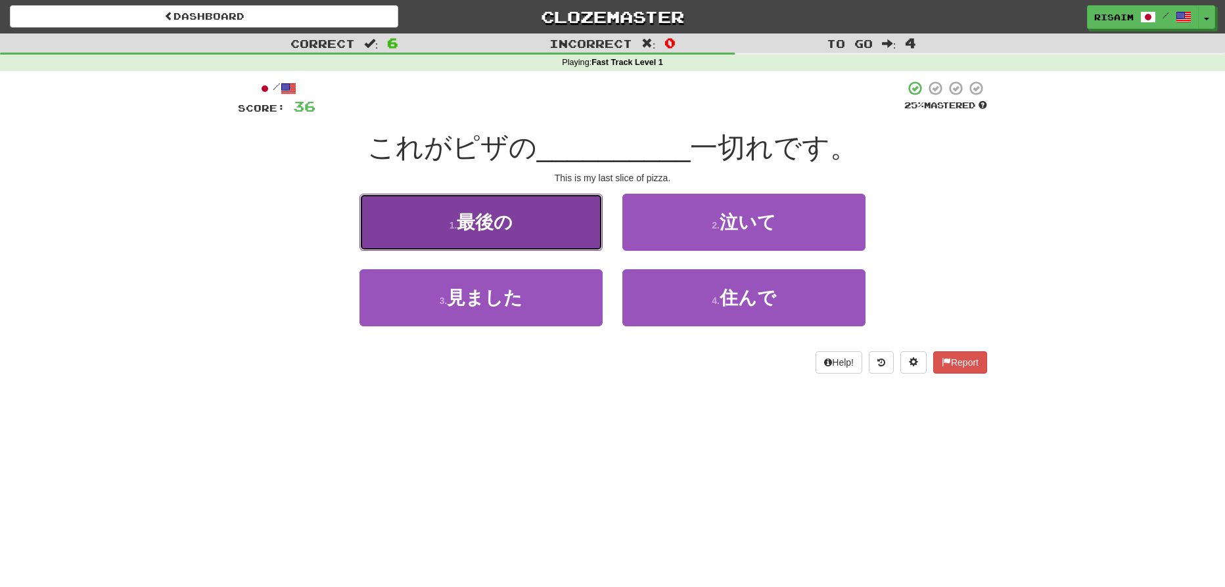
click at [467, 214] on span "最後の" at bounding box center [485, 222] width 56 height 20
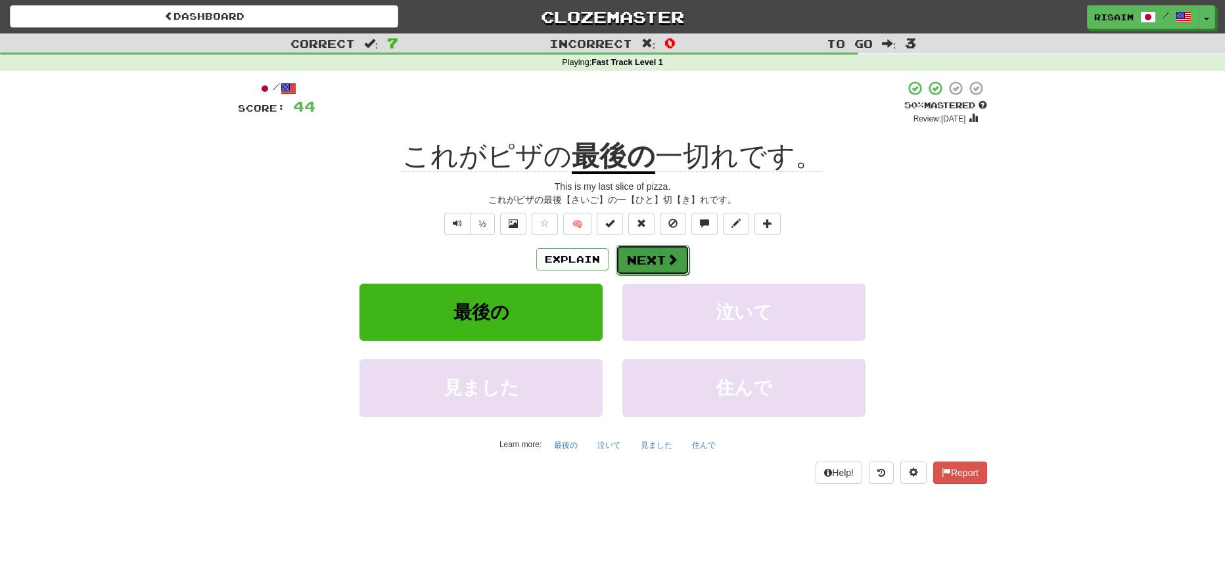
click at [659, 259] on button "Next" at bounding box center [653, 260] width 74 height 30
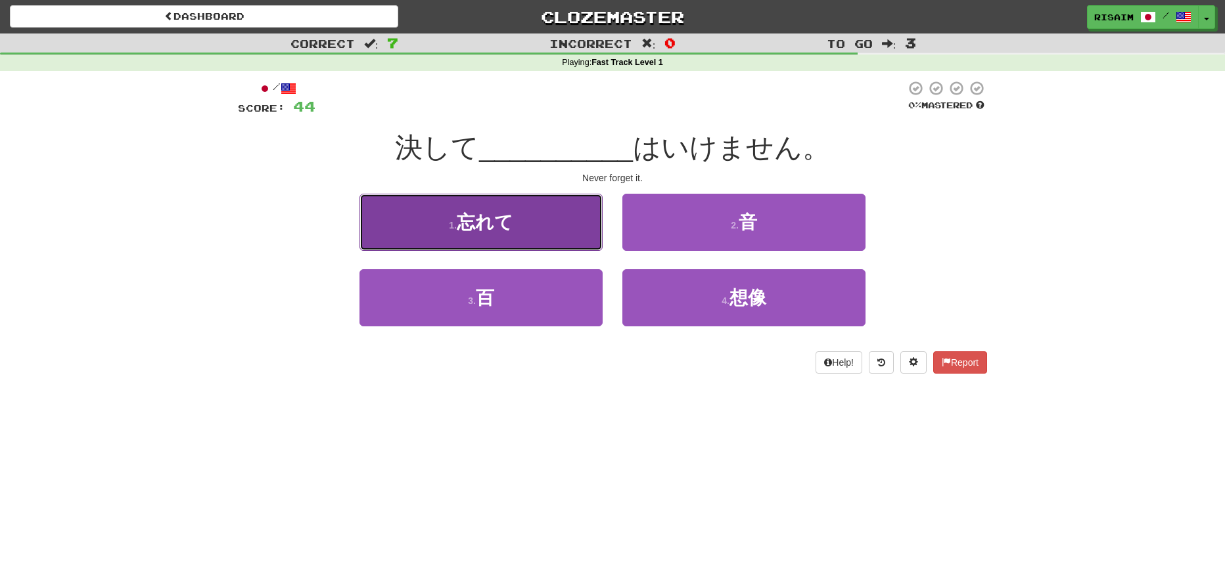
click at [531, 224] on button "1 . 忘れて" at bounding box center [480, 222] width 243 height 57
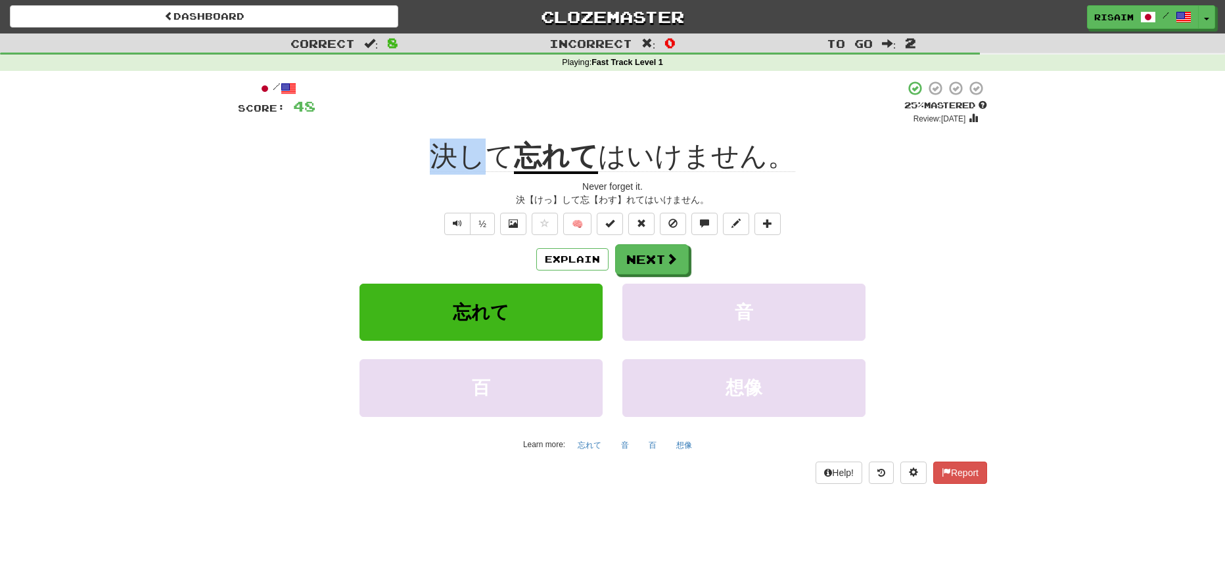
drag, startPoint x: 445, startPoint y: 149, endPoint x: 517, endPoint y: 164, distance: 73.8
click at [503, 158] on span "決して" at bounding box center [472, 157] width 84 height 32
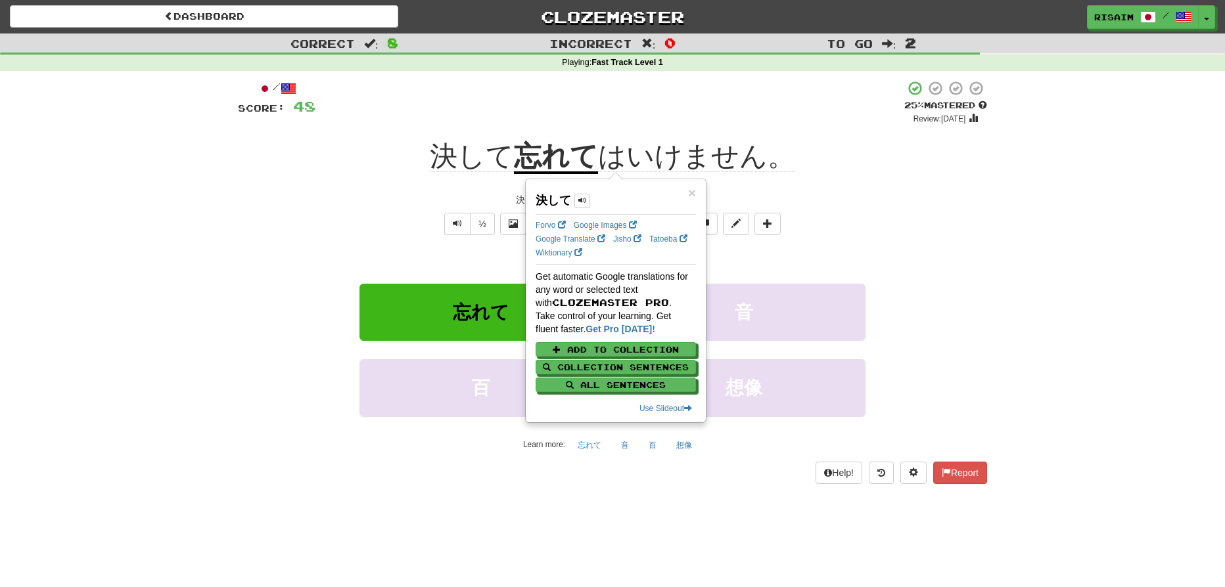
click at [821, 212] on div "/ Score: 48 + 4 25 % Mastered Review: [DATE] 決して 忘れて はいけません。 Never forget it. 決…" at bounding box center [612, 281] width 749 height 403
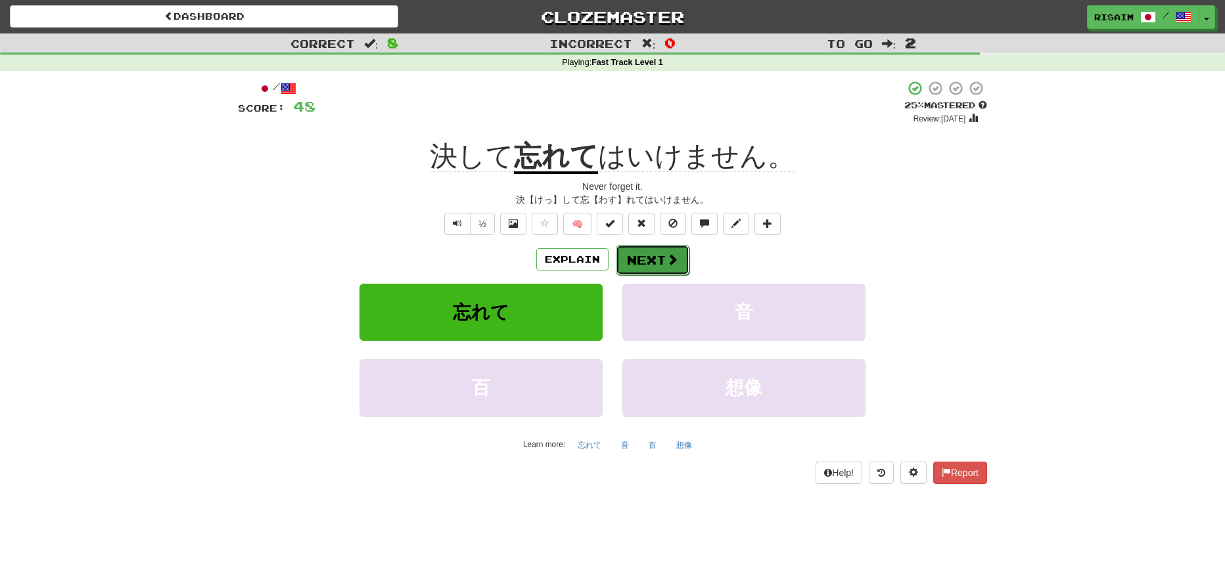
click at [632, 249] on button "Next" at bounding box center [653, 260] width 74 height 30
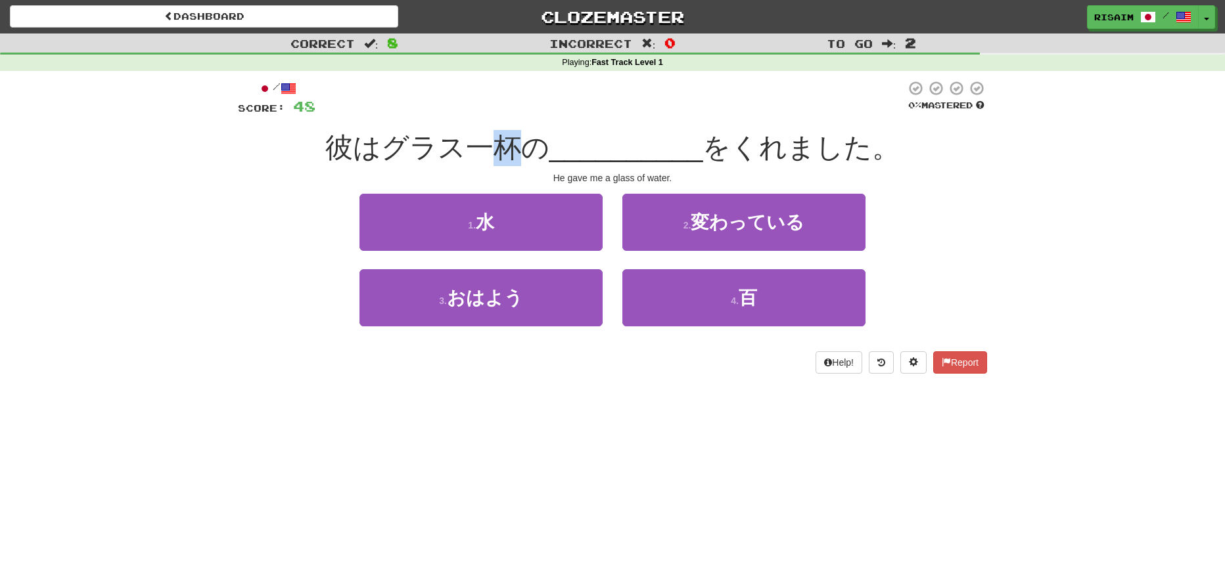
drag, startPoint x: 484, startPoint y: 150, endPoint x: 536, endPoint y: 151, distance: 52.6
click at [535, 152] on span "彼はグラス一杯の" at bounding box center [437, 147] width 224 height 31
click at [637, 142] on span "__________" at bounding box center [626, 147] width 154 height 31
drag, startPoint x: 484, startPoint y: 150, endPoint x: 553, endPoint y: 152, distance: 68.4
click at [520, 151] on span "彼はグラス一杯の" at bounding box center [437, 147] width 224 height 31
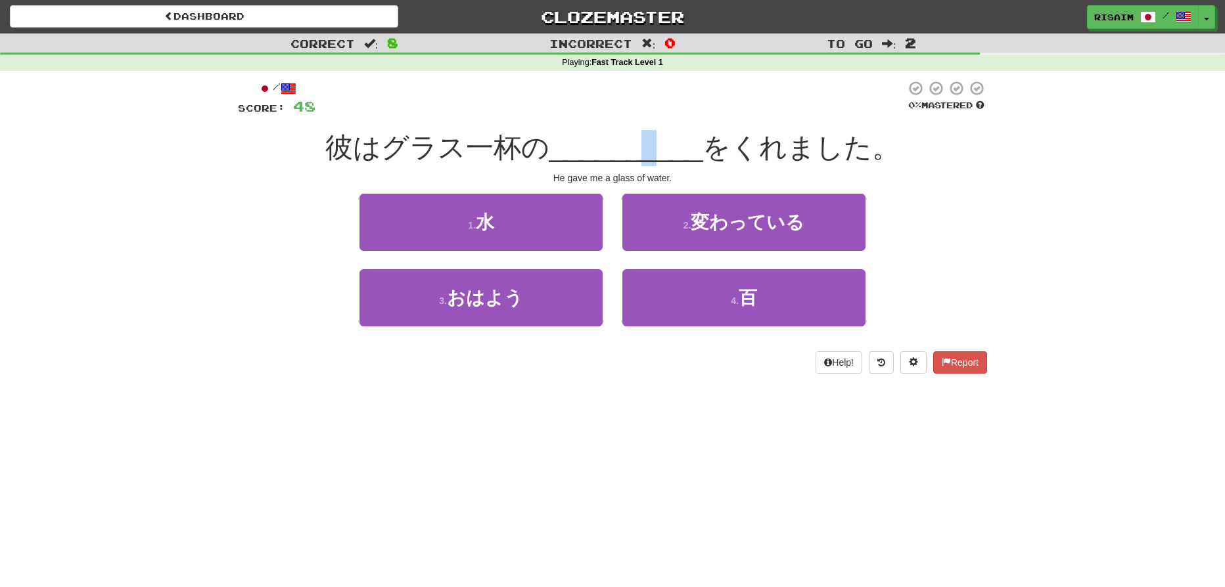
drag, startPoint x: 651, startPoint y: 147, endPoint x: 552, endPoint y: 156, distance: 99.0
click at [626, 150] on span "__________" at bounding box center [626, 147] width 154 height 31
drag, startPoint x: 471, startPoint y: 143, endPoint x: 553, endPoint y: 145, distance: 82.2
click at [550, 150] on span "彼はグラス一杯の __________ をくれました。" at bounding box center [612, 147] width 575 height 31
click at [611, 117] on div "/ Score: 48 0 % Mastered 彼はグラス一杯の __________ をくれました。 He gave me a glass of wate…" at bounding box center [612, 227] width 749 height 294
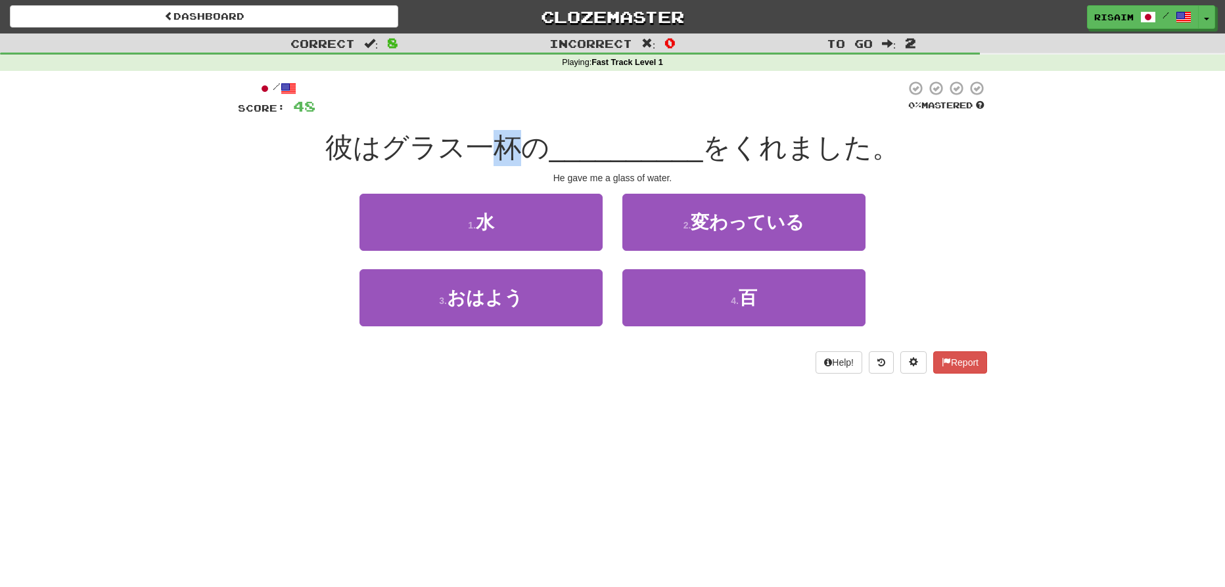
drag, startPoint x: 517, startPoint y: 144, endPoint x: 499, endPoint y: 143, distance: 17.1
click at [501, 144] on span "彼はグラス一杯の" at bounding box center [437, 147] width 224 height 31
click at [605, 131] on div "彼はグラス一杯の __________ をくれました。" at bounding box center [612, 148] width 749 height 36
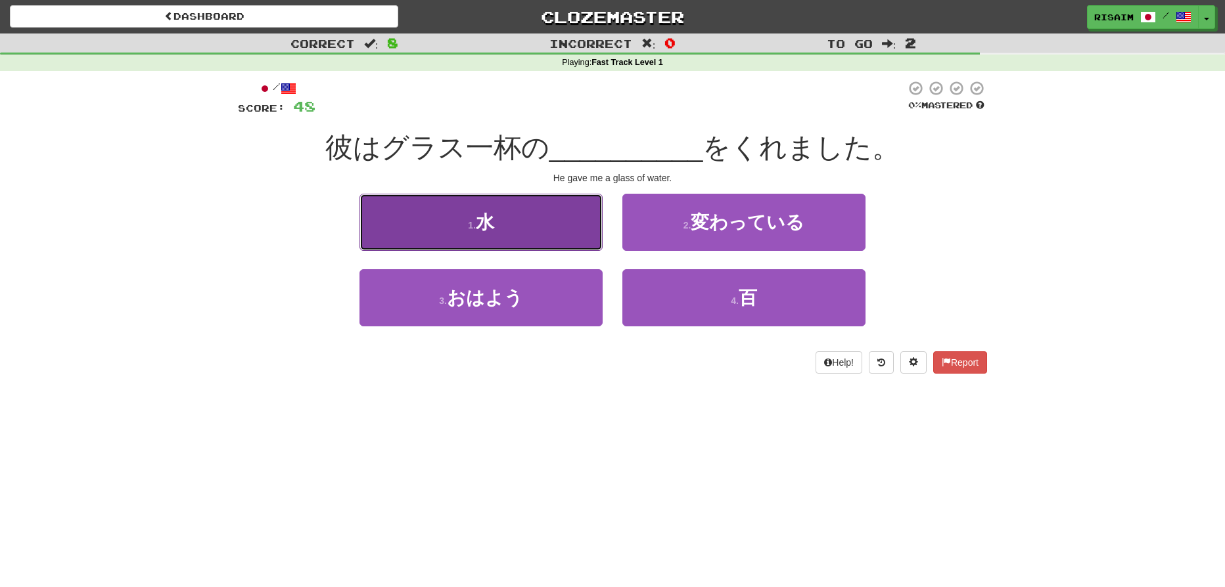
click at [580, 239] on button "1 . 水" at bounding box center [480, 222] width 243 height 57
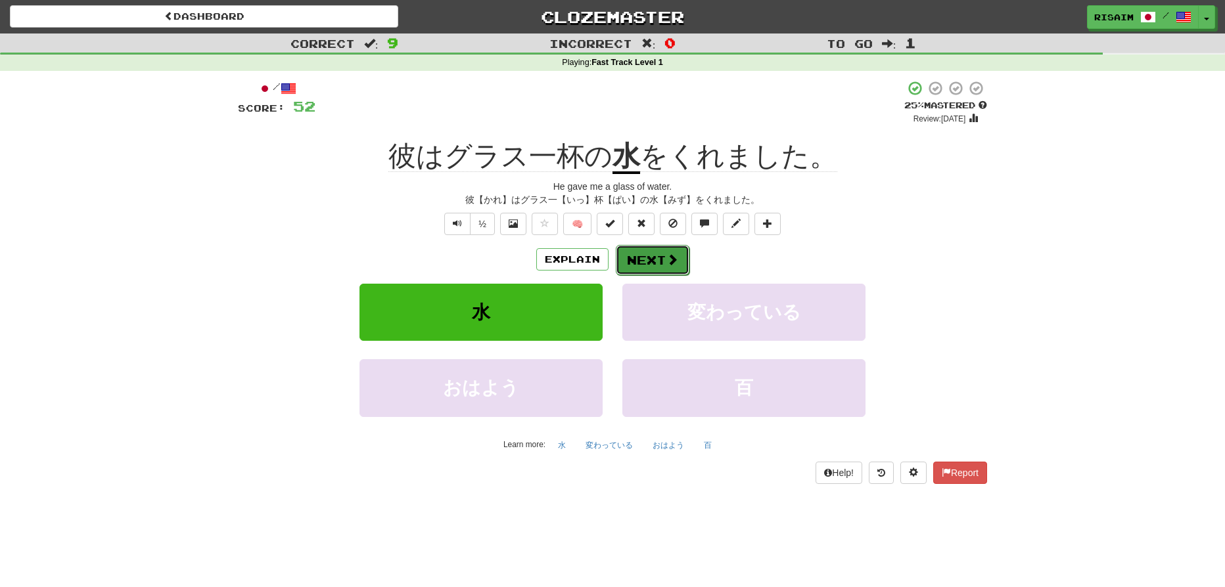
click at [660, 258] on button "Next" at bounding box center [653, 260] width 74 height 30
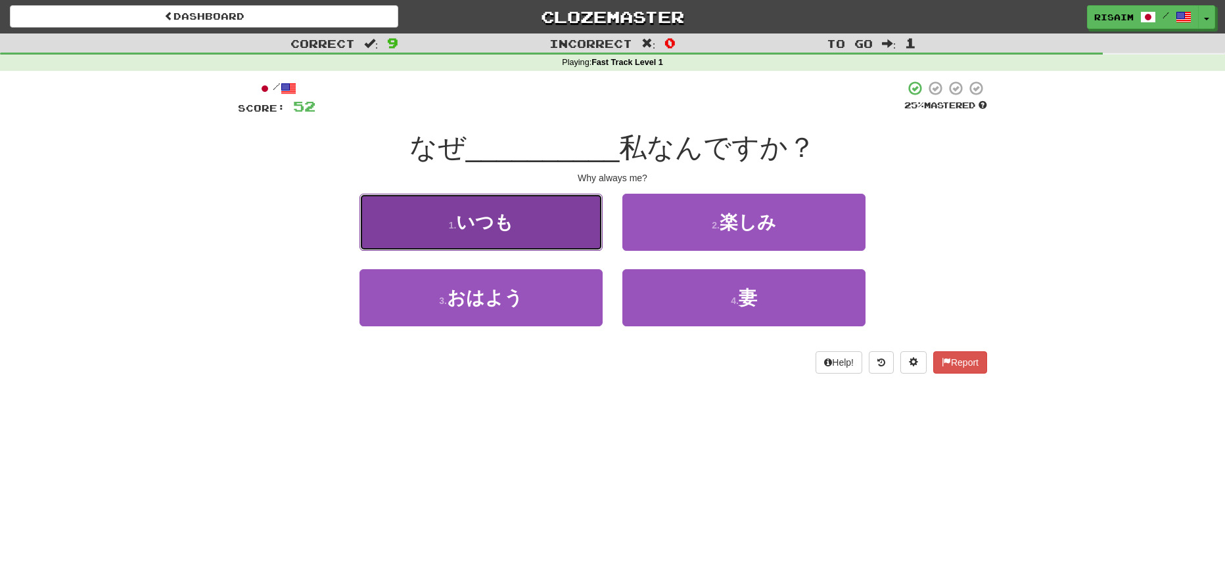
click at [527, 221] on button "1 . いつも" at bounding box center [480, 222] width 243 height 57
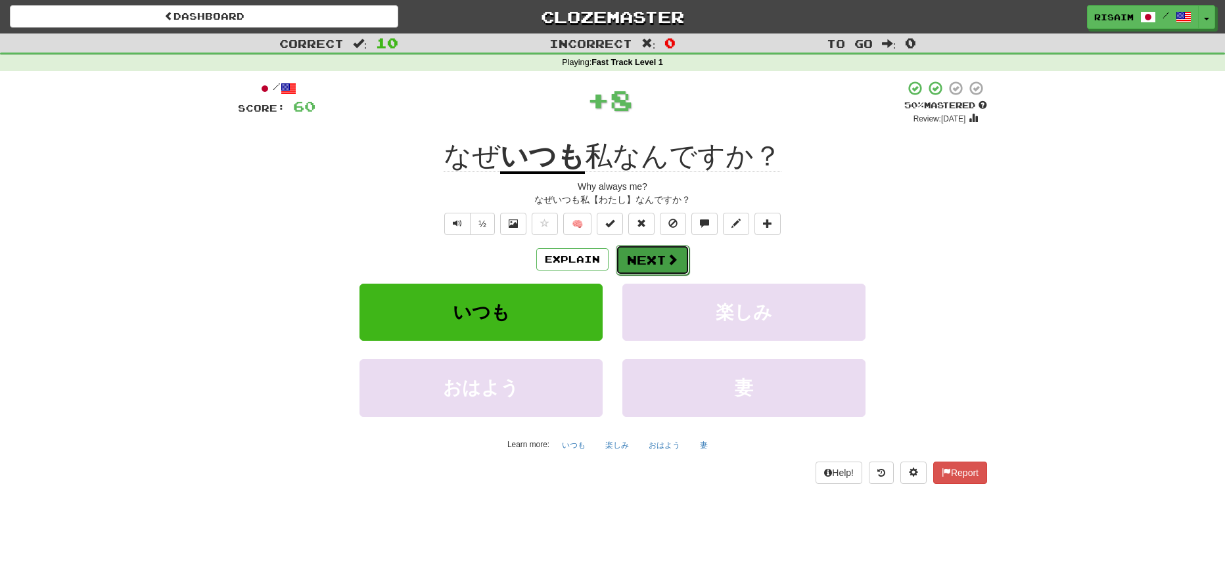
click at [638, 250] on button "Next" at bounding box center [653, 260] width 74 height 30
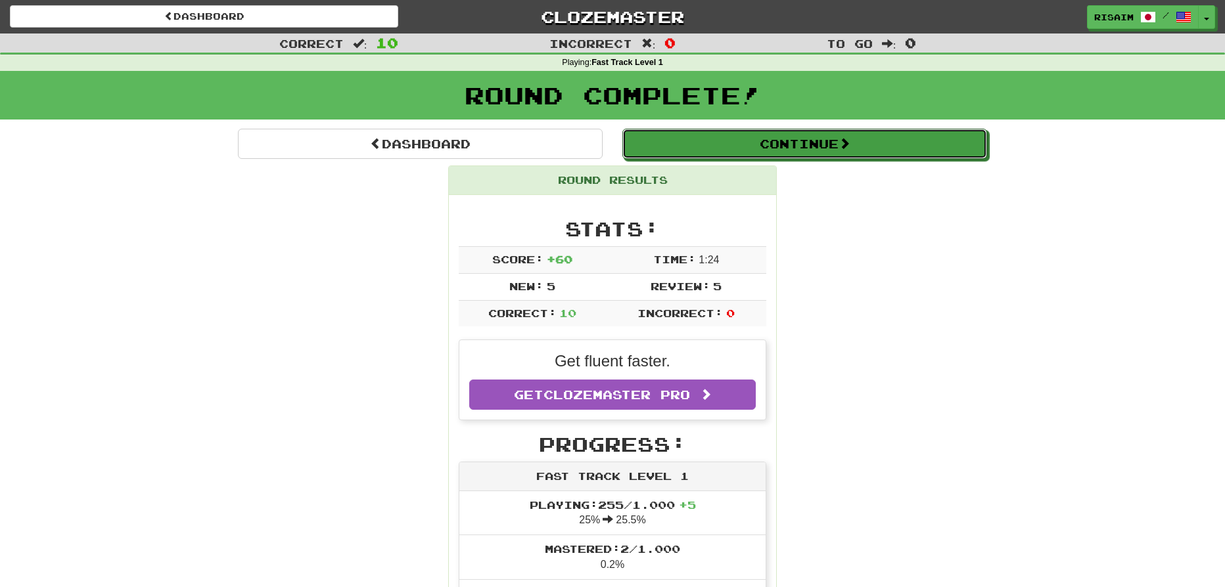
click at [810, 149] on button "Continue" at bounding box center [804, 144] width 365 height 30
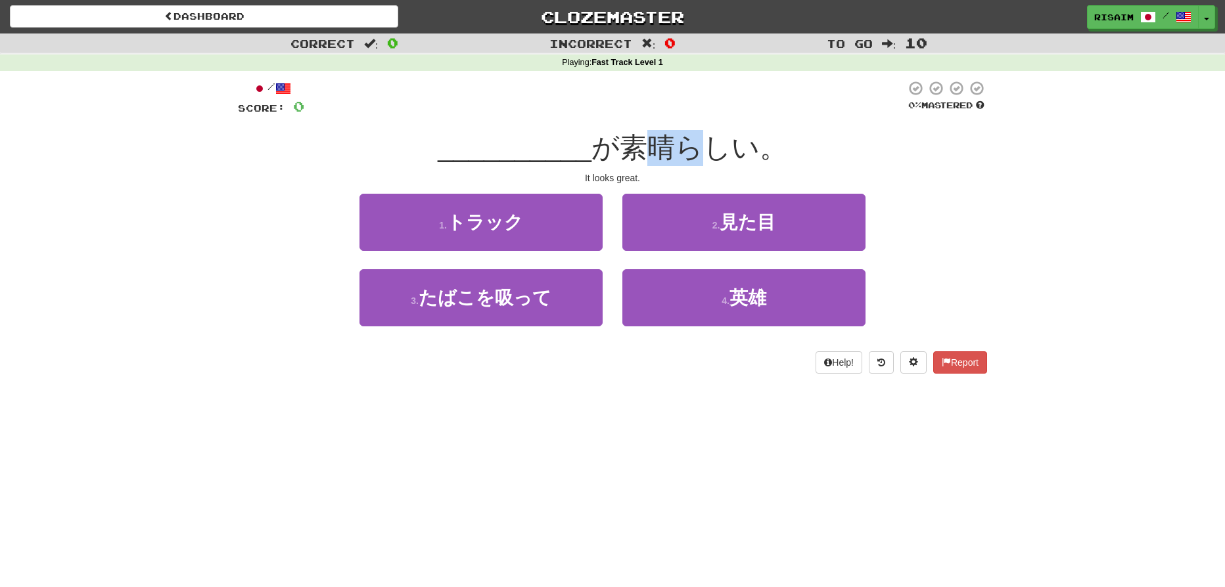
click at [699, 148] on span "が素晴らしい。" at bounding box center [689, 147] width 196 height 31
click at [871, 182] on div "It looks great." at bounding box center [612, 178] width 749 height 13
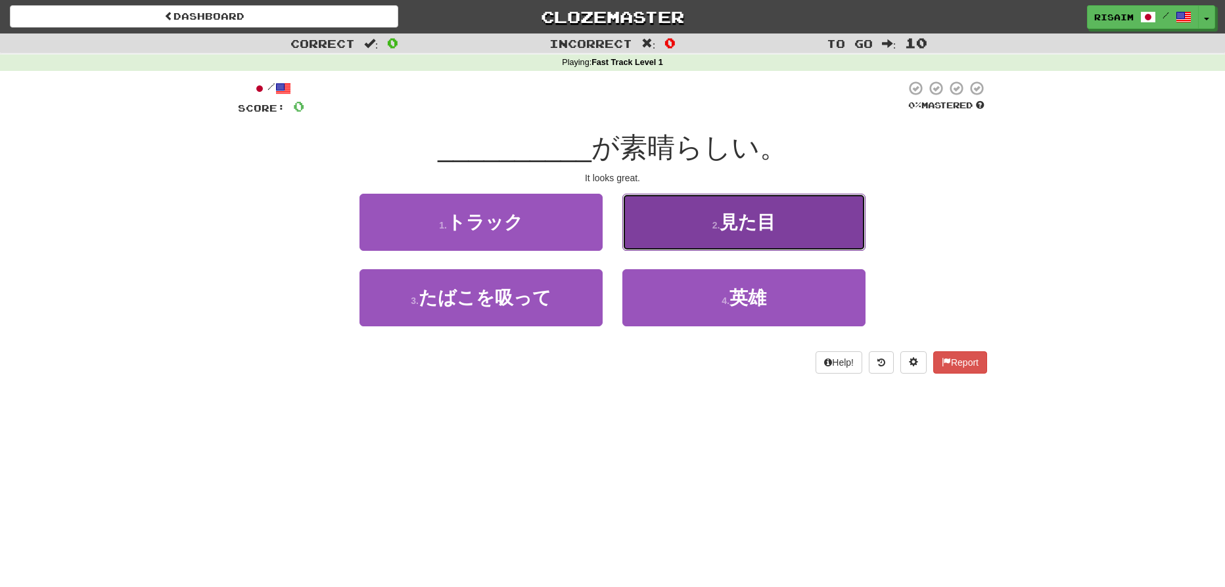
click at [791, 219] on button "2 . 見た目" at bounding box center [743, 222] width 243 height 57
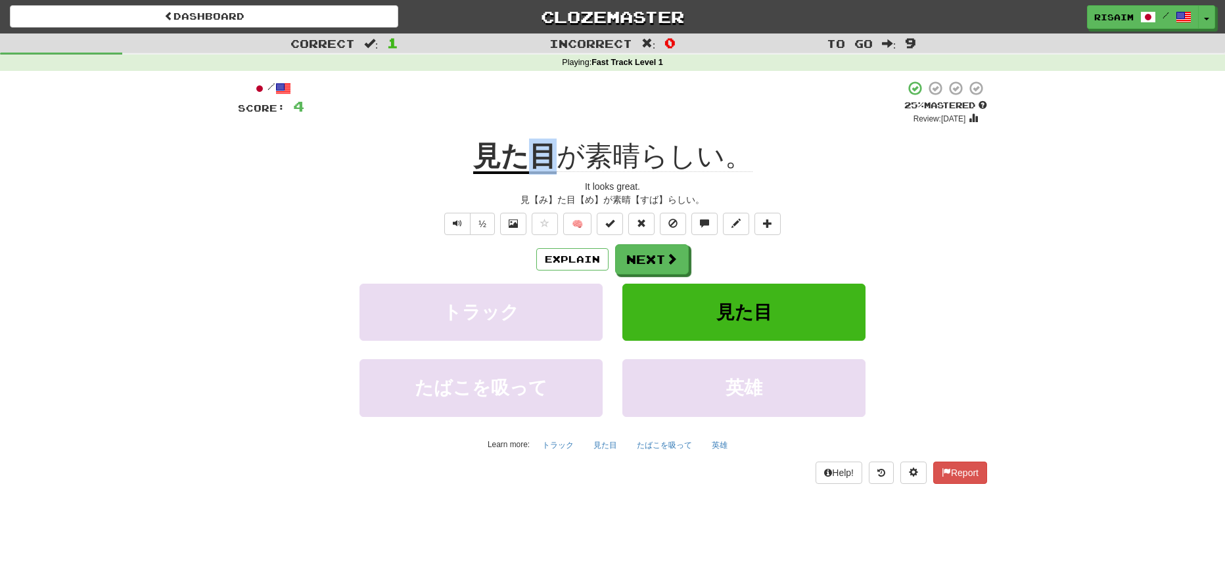
drag, startPoint x: 536, startPoint y: 143, endPoint x: 556, endPoint y: 154, distance: 22.7
click at [556, 154] on u "見た目" at bounding box center [514, 158] width 83 height 34
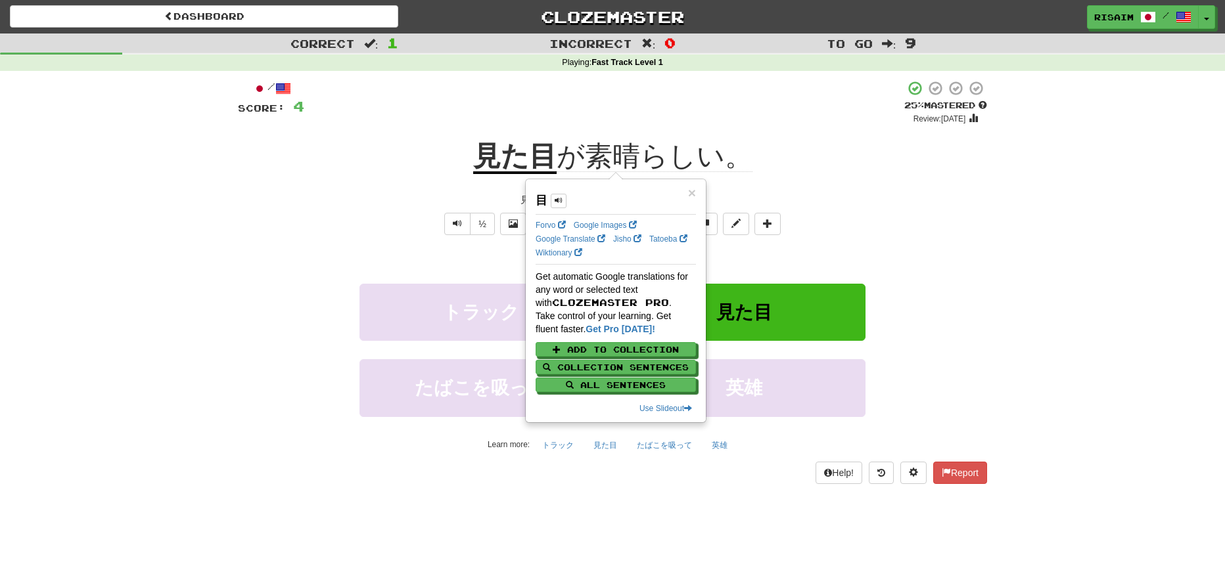
click at [871, 173] on div "見た目 が素晴らしい。" at bounding box center [612, 157] width 749 height 36
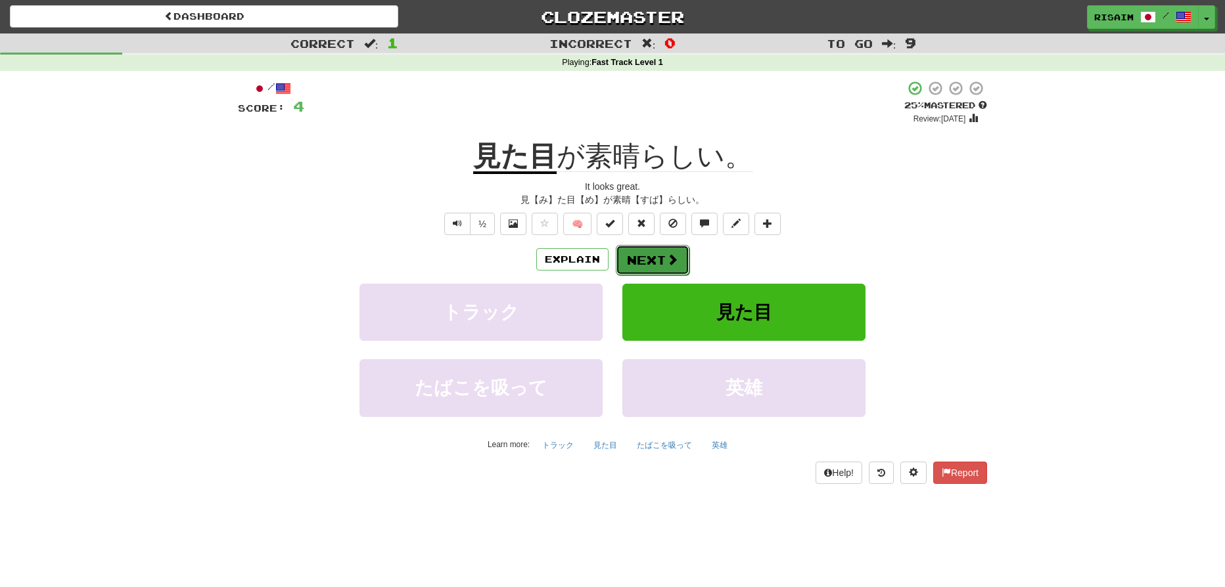
click at [679, 252] on button "Next" at bounding box center [653, 260] width 74 height 30
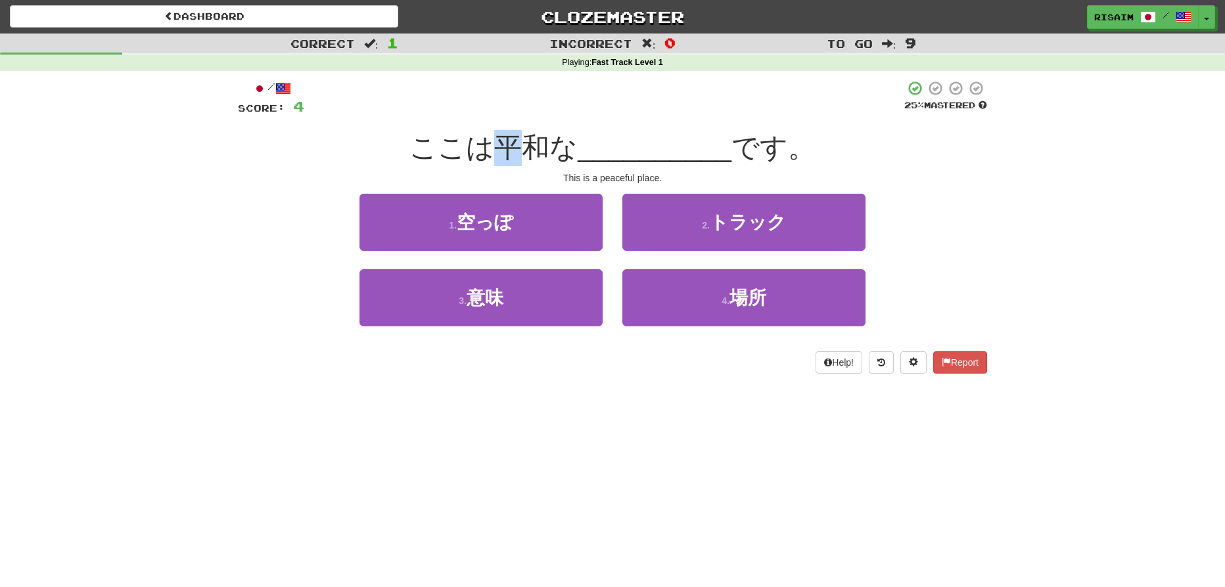
drag, startPoint x: 498, startPoint y: 154, endPoint x: 551, endPoint y: 154, distance: 53.2
click at [551, 154] on span "ここは平和な" at bounding box center [493, 147] width 168 height 31
drag, startPoint x: 734, startPoint y: 154, endPoint x: 706, endPoint y: 158, distance: 28.6
click at [734, 154] on span "です。" at bounding box center [773, 147] width 84 height 31
drag, startPoint x: 519, startPoint y: 155, endPoint x: 569, endPoint y: 152, distance: 50.1
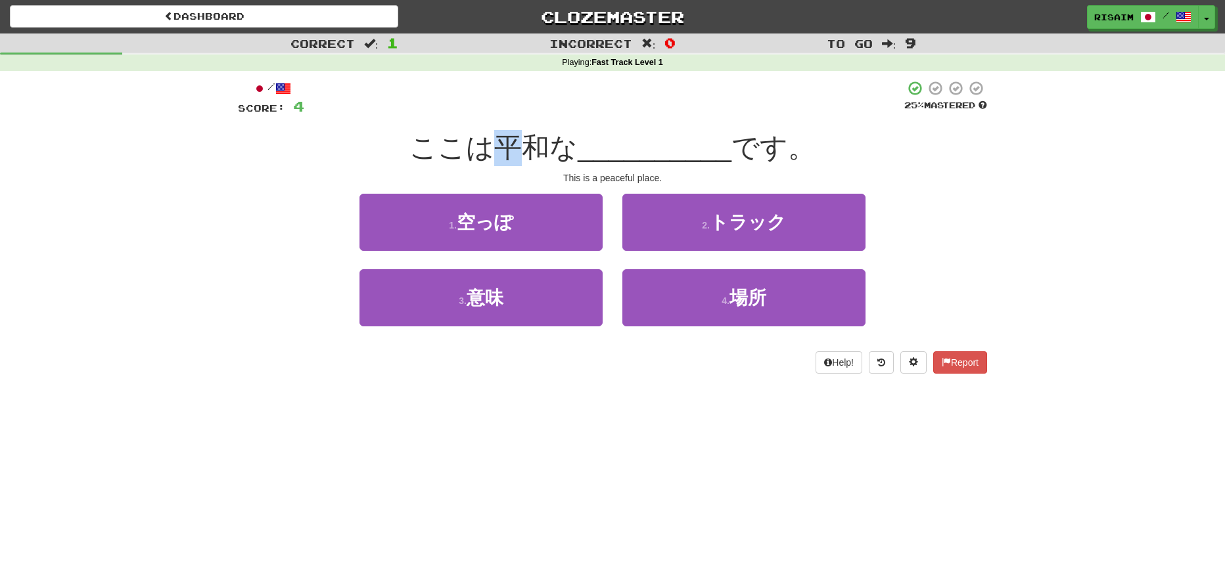
click at [548, 155] on span "ここは平和な" at bounding box center [493, 147] width 168 height 31
drag, startPoint x: 637, startPoint y: 151, endPoint x: 559, endPoint y: 157, distance: 78.4
click at [632, 156] on span "__________" at bounding box center [655, 147] width 154 height 31
drag, startPoint x: 503, startPoint y: 156, endPoint x: 548, endPoint y: 156, distance: 45.3
click at [544, 157] on span "ここは平和な" at bounding box center [493, 147] width 168 height 31
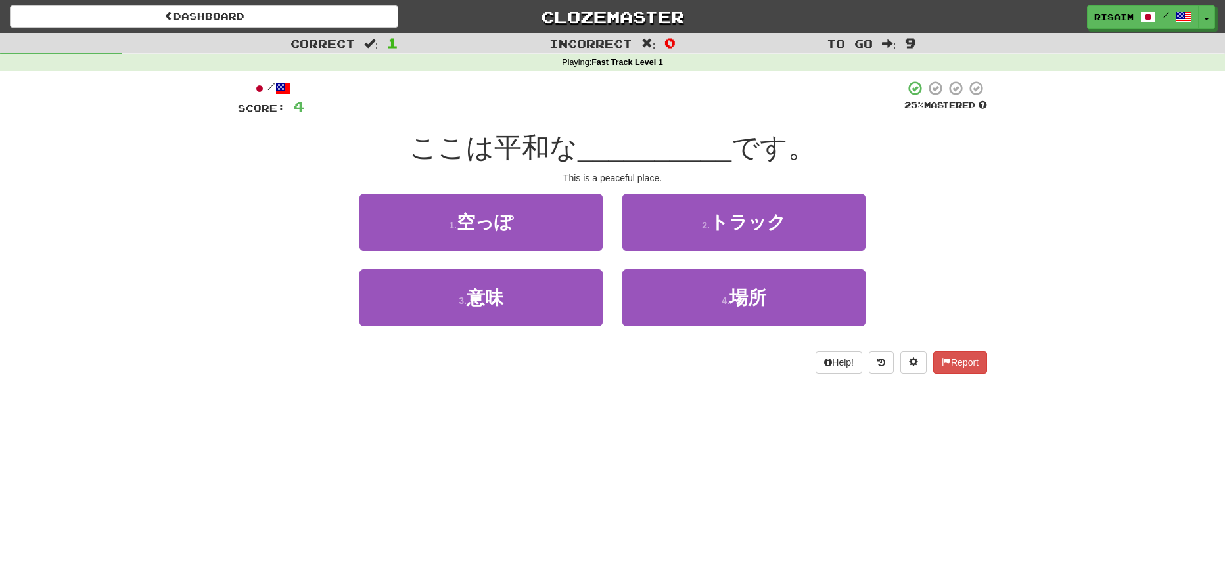
click at [704, 149] on span "__________" at bounding box center [655, 147] width 154 height 31
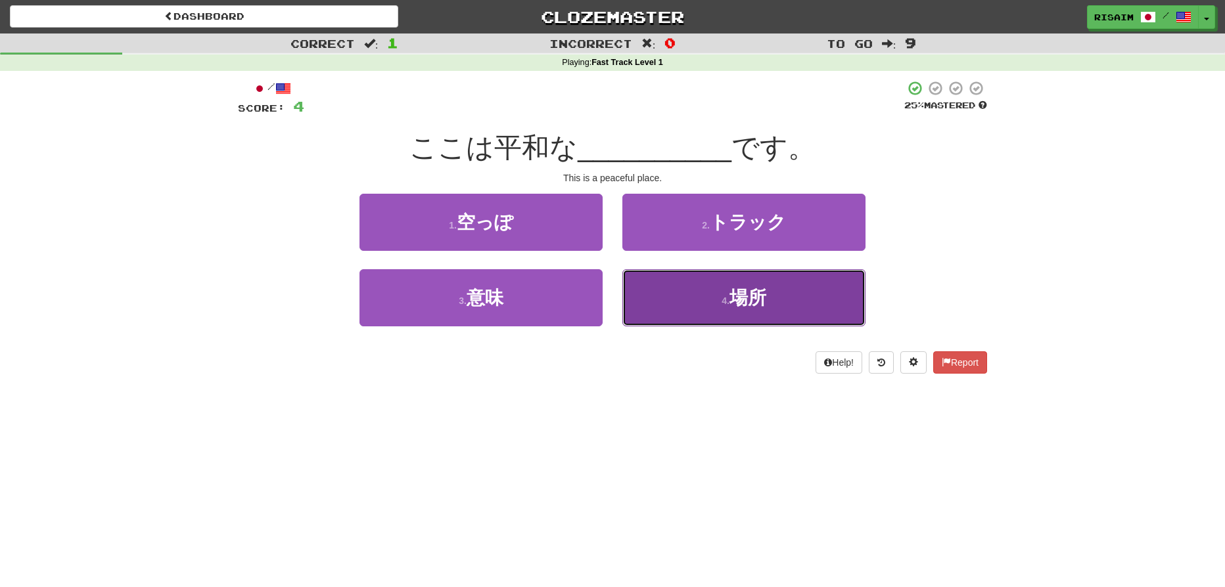
click at [739, 304] on span "場所" at bounding box center [747, 298] width 37 height 20
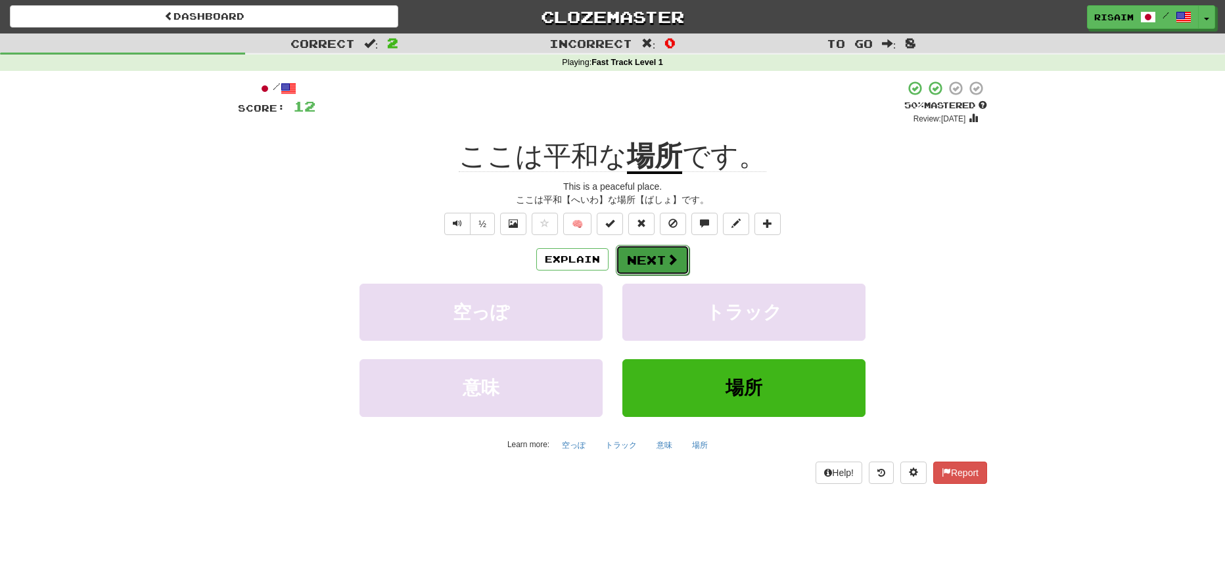
click at [655, 264] on button "Next" at bounding box center [653, 260] width 74 height 30
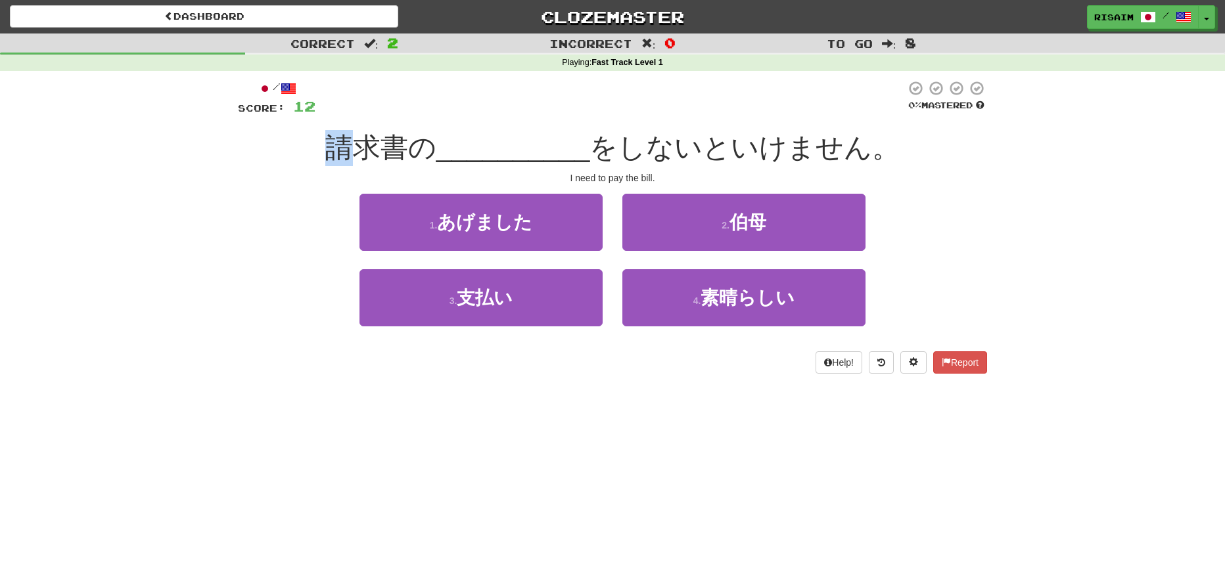
drag, startPoint x: 336, startPoint y: 141, endPoint x: 350, endPoint y: 138, distance: 14.2
click at [350, 138] on span "請求書の __________ をしないといけません。" at bounding box center [612, 147] width 575 height 31
click at [433, 149] on span "請求書の" at bounding box center [380, 147] width 111 height 31
drag, startPoint x: 408, startPoint y: 149, endPoint x: 382, endPoint y: 147, distance: 25.8
click at [382, 147] on span "請求書の" at bounding box center [380, 147] width 111 height 31
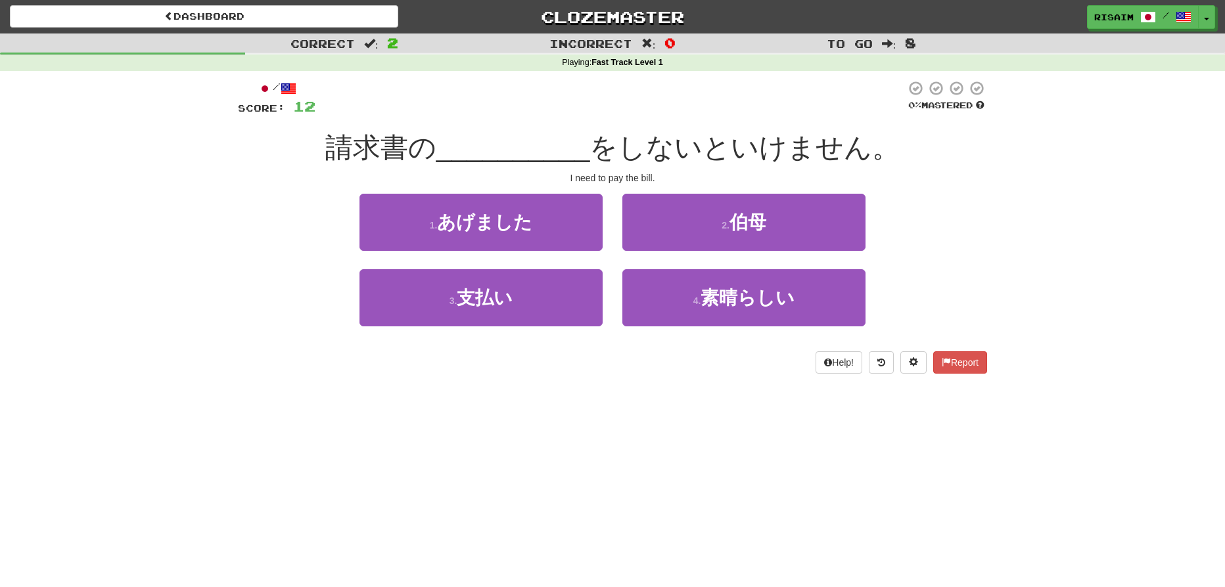
click at [584, 110] on div at bounding box center [610, 98] width 590 height 36
drag, startPoint x: 330, startPoint y: 148, endPoint x: 386, endPoint y: 146, distance: 56.5
click at [382, 147] on div "請求書の __________ をしないといけません。" at bounding box center [612, 148] width 749 height 36
click at [670, 176] on div "I need to pay the bill." at bounding box center [612, 178] width 749 height 13
drag, startPoint x: 633, startPoint y: 170, endPoint x: 651, endPoint y: 165, distance: 18.3
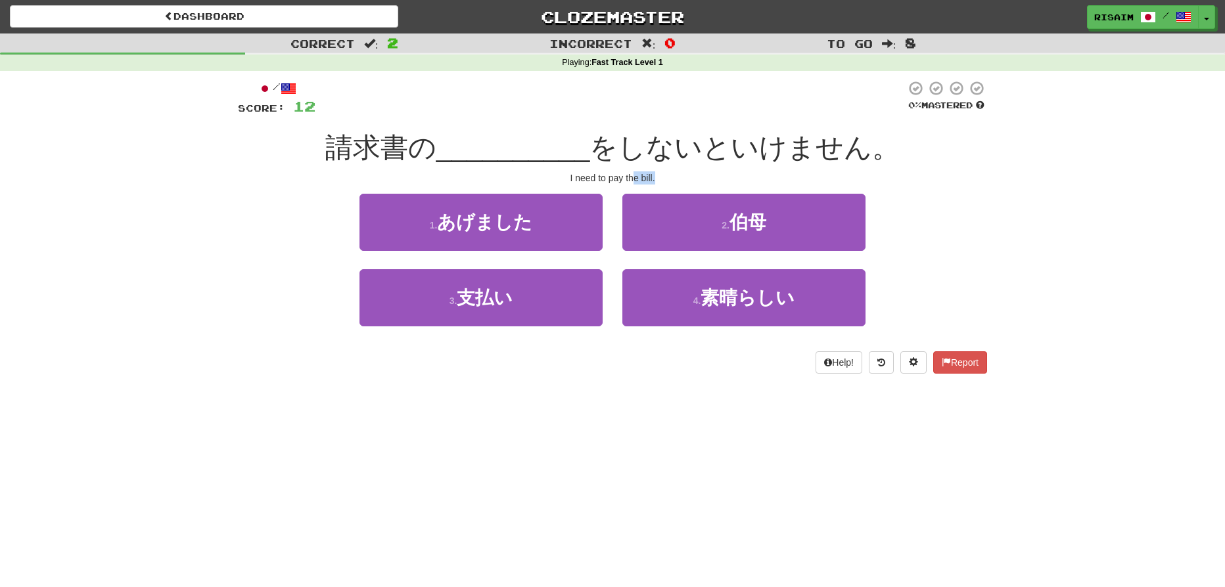
click at [627, 170] on div "/ Score: 12 0 % Mastered 請求書の __________ をしないといけません。 I need to pay the bill. 1 …" at bounding box center [612, 227] width 749 height 294
drag, startPoint x: 829, startPoint y: 160, endPoint x: 823, endPoint y: 166, distance: 8.4
click at [829, 163] on div "請求書の __________ をしないといけません。" at bounding box center [612, 148] width 749 height 36
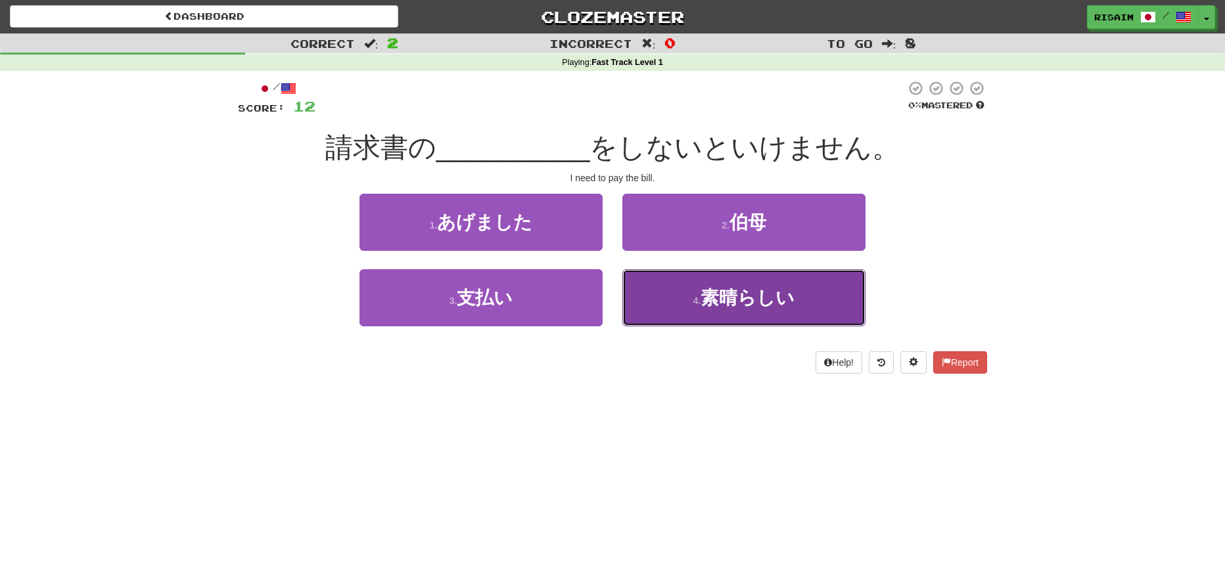
click at [788, 307] on span "素晴らしい" at bounding box center [748, 298] width 94 height 20
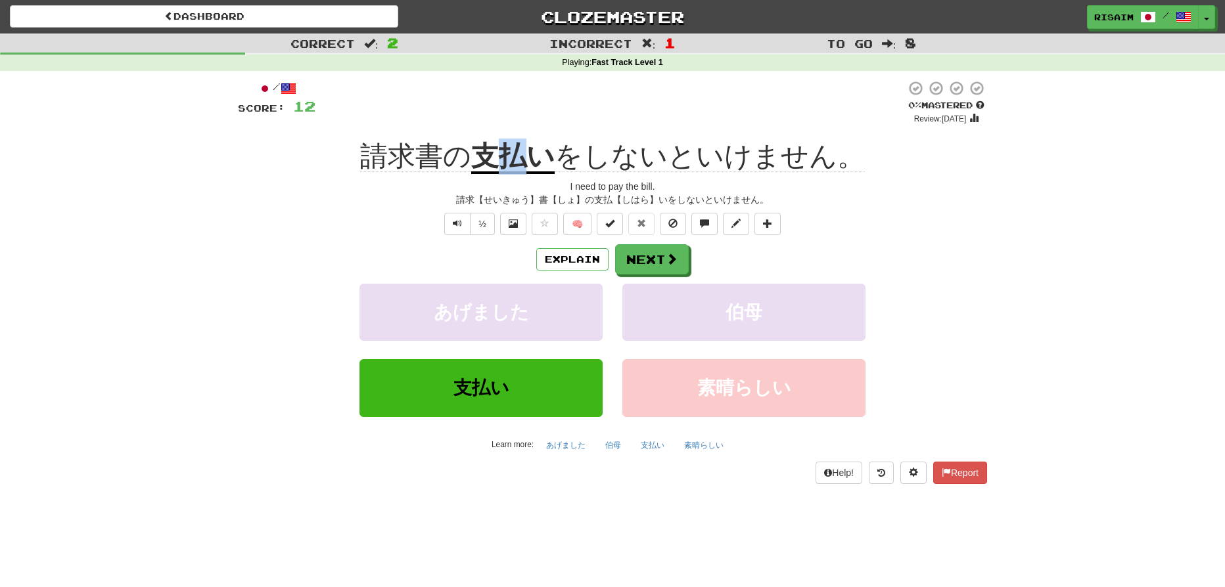
drag, startPoint x: 486, startPoint y: 150, endPoint x: 533, endPoint y: 151, distance: 46.7
click at [533, 151] on u "支払い" at bounding box center [512, 158] width 83 height 34
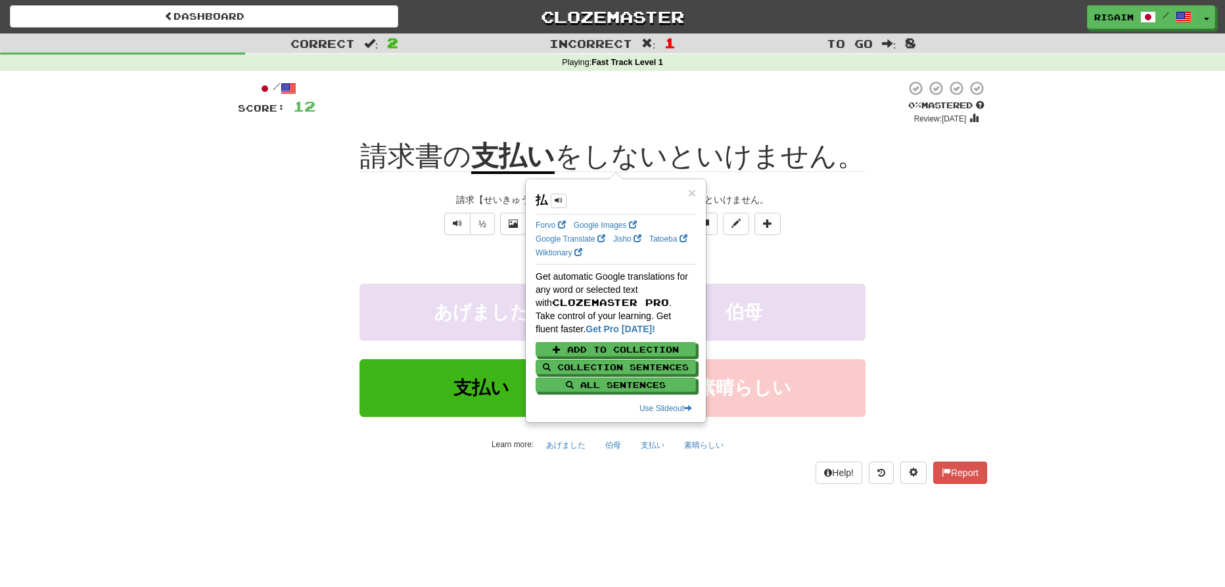
click at [969, 240] on div "/ Score: 12 0 % Mastered Review: [DATE] 請求書の 支払い をしないといけません。 I need to pay the …" at bounding box center [612, 281] width 749 height 403
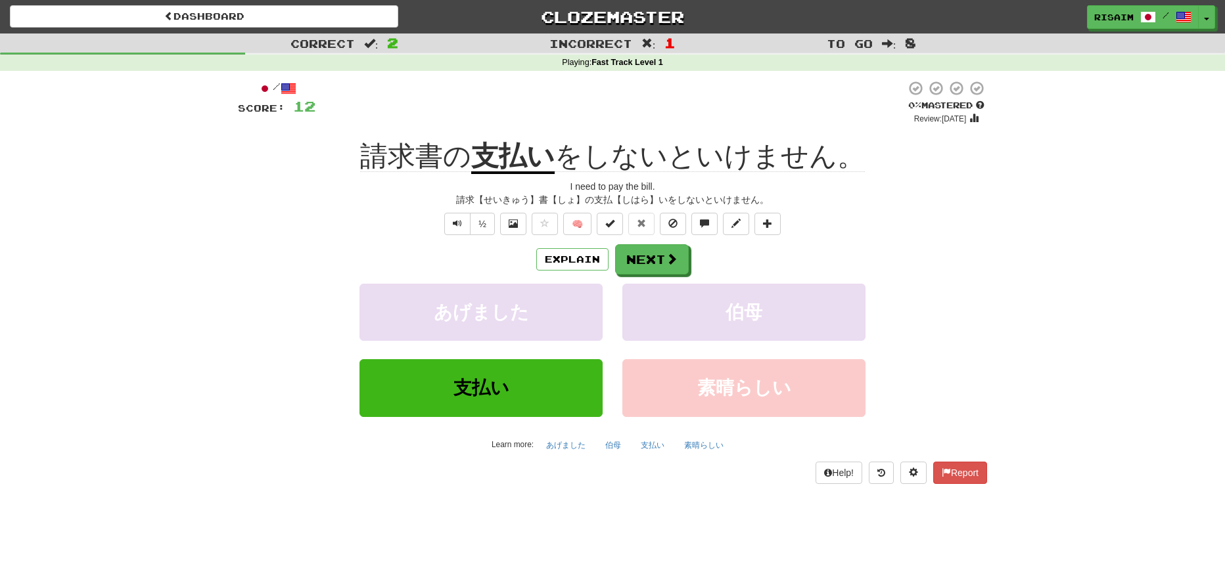
drag, startPoint x: 499, startPoint y: 152, endPoint x: 549, endPoint y: 155, distance: 50.1
click at [543, 155] on u "支払い" at bounding box center [512, 158] width 83 height 34
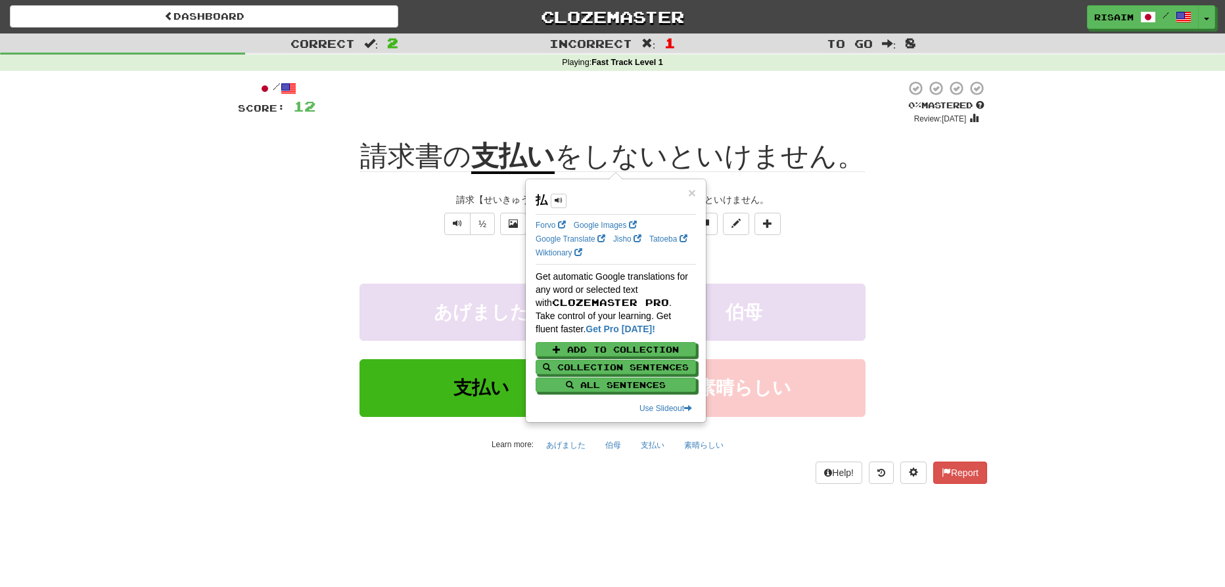
drag, startPoint x: 939, startPoint y: 222, endPoint x: 905, endPoint y: 227, distance: 34.5
click at [936, 223] on div "½ 🧠" at bounding box center [612, 224] width 749 height 22
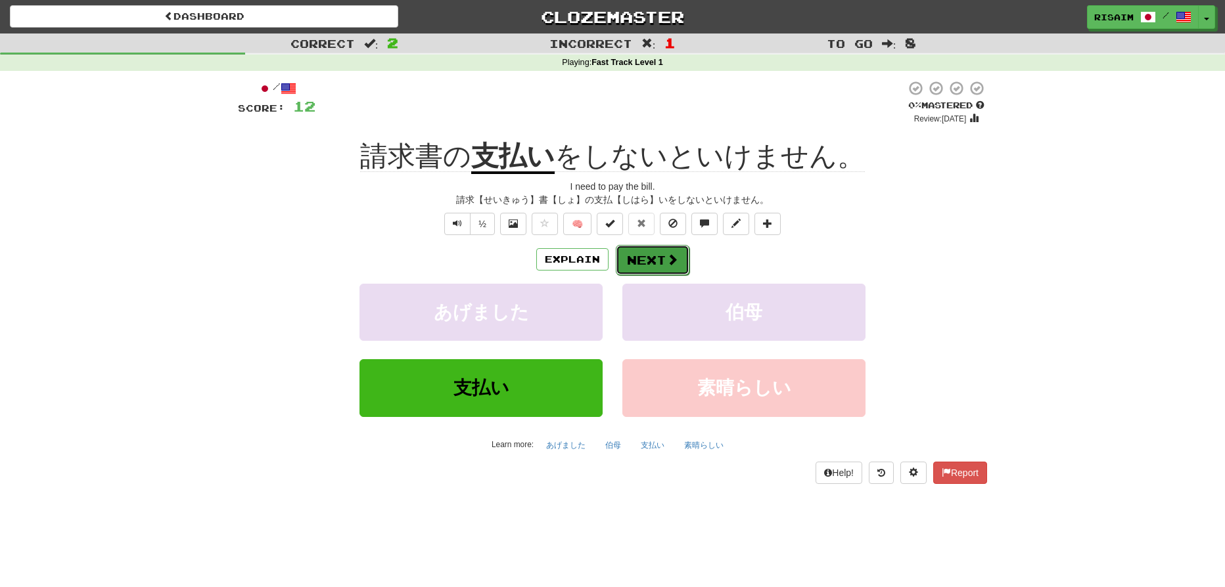
click at [637, 253] on button "Next" at bounding box center [653, 260] width 74 height 30
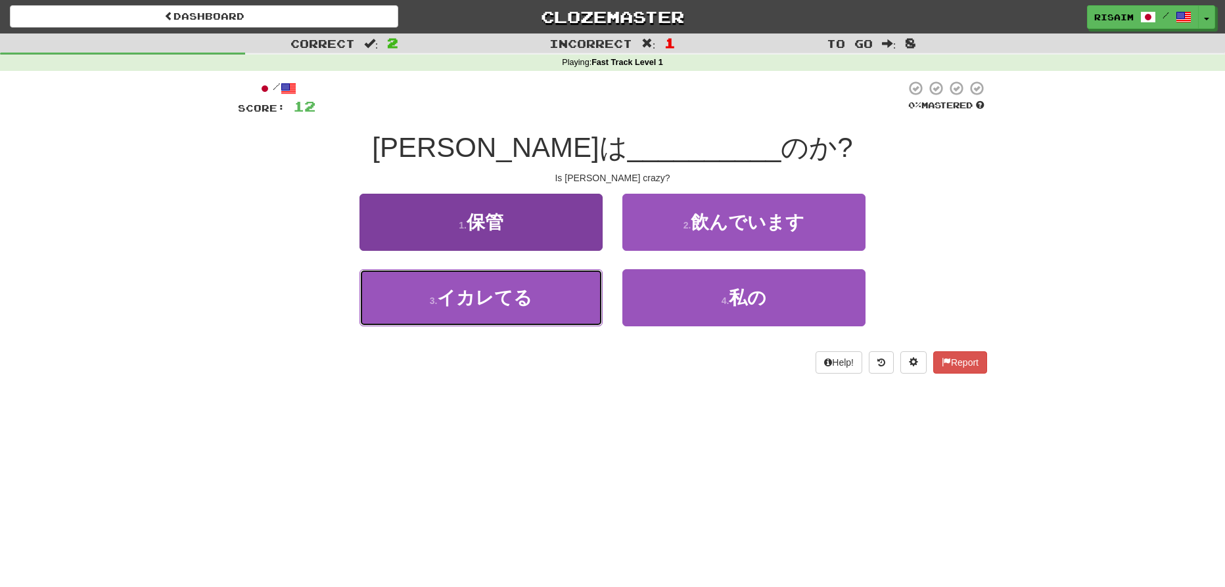
click at [545, 306] on button "3 . イカレてる" at bounding box center [480, 297] width 243 height 57
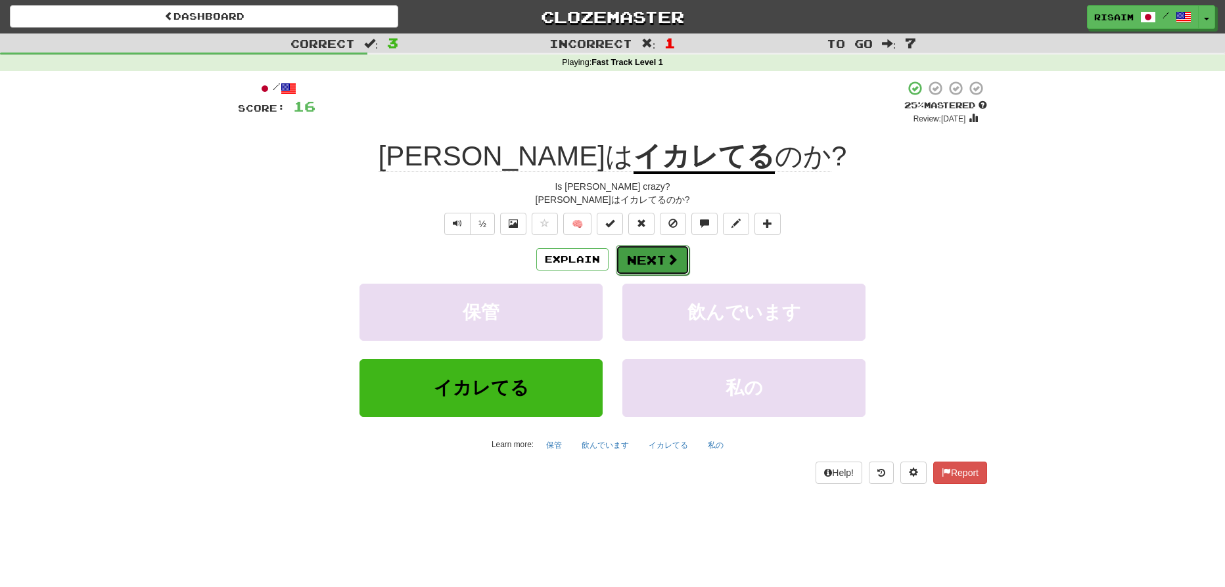
click at [657, 271] on button "Next" at bounding box center [653, 260] width 74 height 30
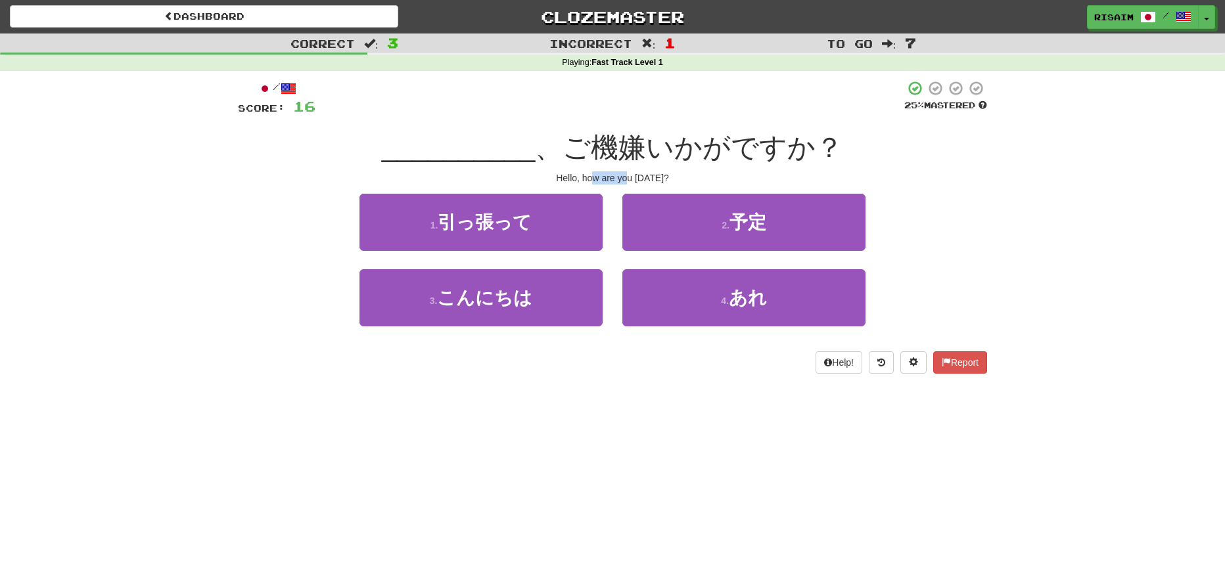
drag, startPoint x: 609, startPoint y: 181, endPoint x: 636, endPoint y: 185, distance: 27.2
click at [632, 184] on div "Hello, how are you [DATE]?" at bounding box center [612, 178] width 749 height 13
click at [785, 186] on div "/ Score: 16 25 % Mastered __________ 、ご機嫌いかがですか？ Hello, how are you [DATE]? 1 .…" at bounding box center [612, 227] width 749 height 294
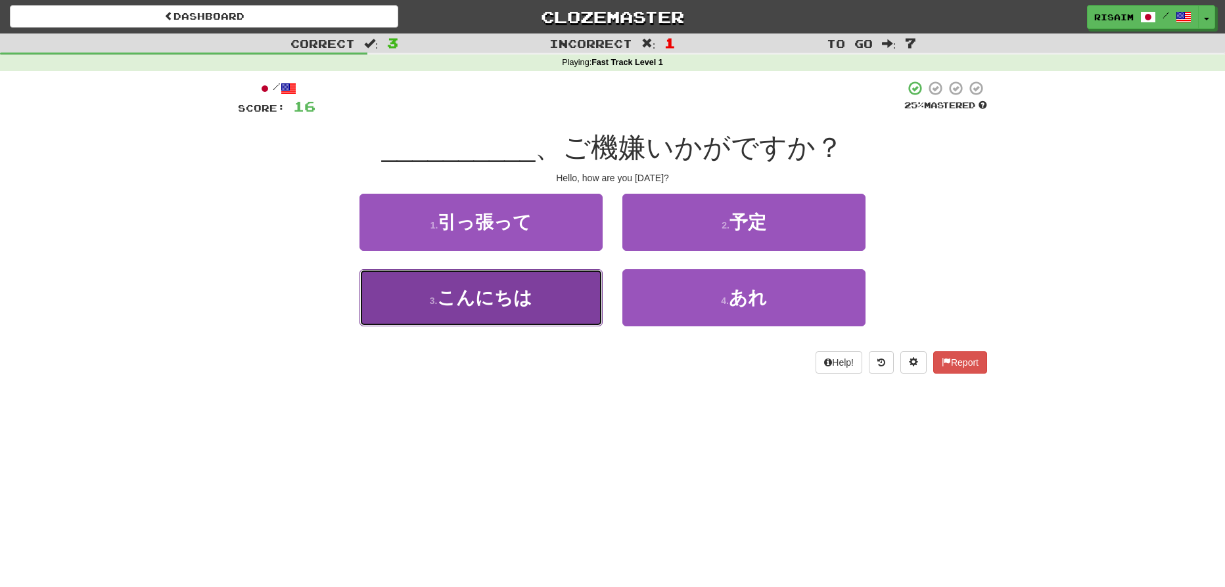
click at [521, 302] on span "こんにちは" at bounding box center [484, 298] width 95 height 20
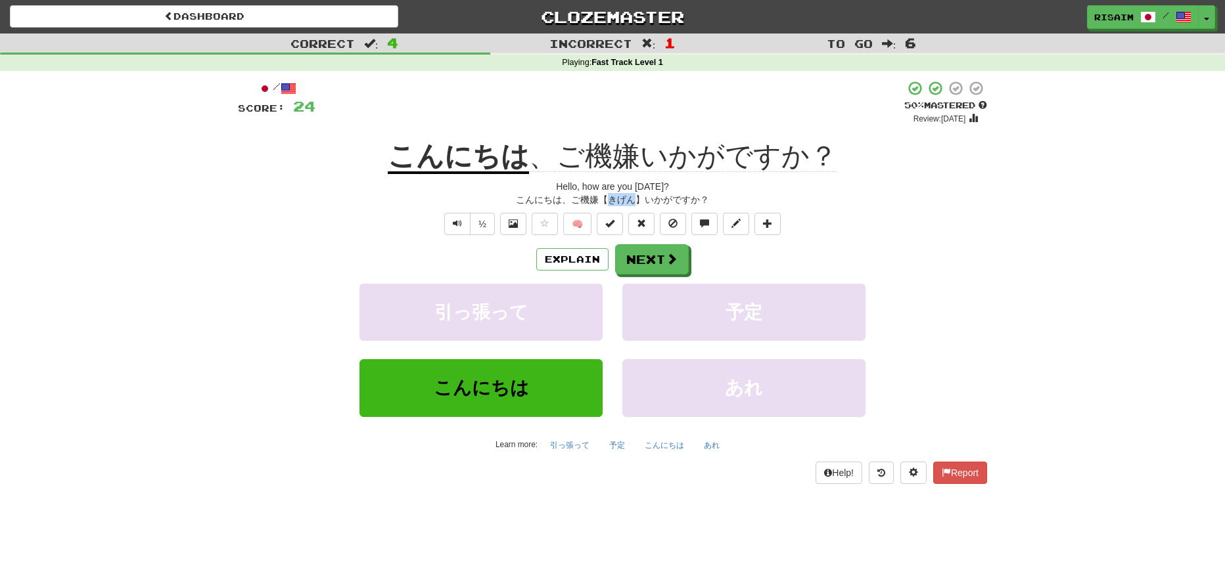
drag, startPoint x: 607, startPoint y: 196, endPoint x: 643, endPoint y: 197, distance: 36.8
click at [640, 197] on div "こんにちは、ご機嫌【きげん】いかがですか？" at bounding box center [612, 199] width 749 height 13
click at [819, 219] on div "½ 🧠" at bounding box center [612, 224] width 749 height 22
click at [653, 255] on button "Next" at bounding box center [653, 260] width 74 height 30
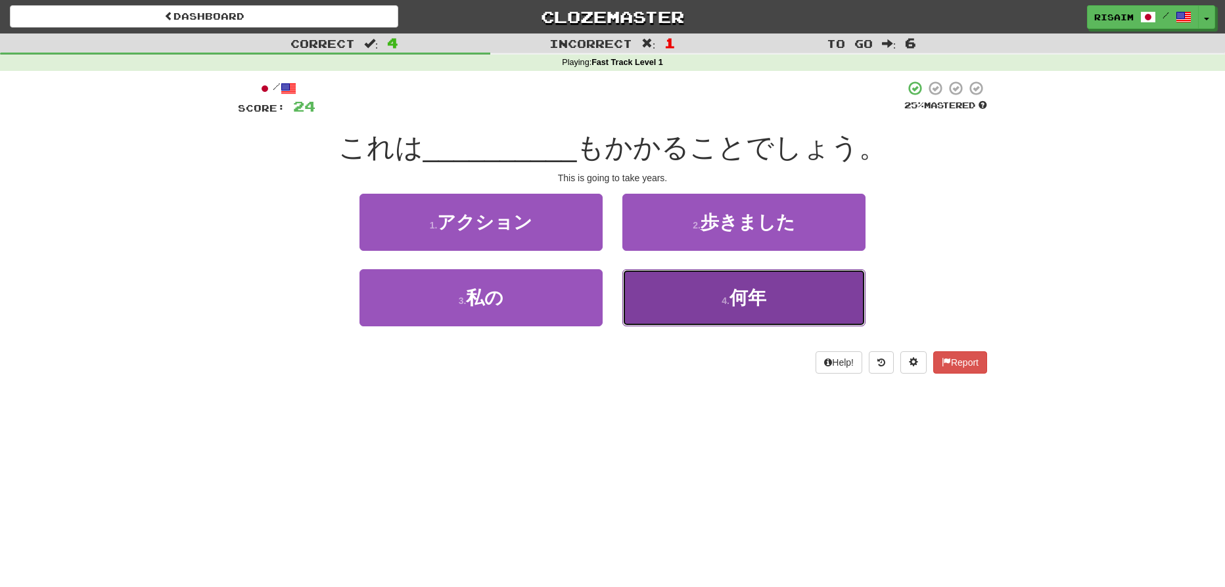
click at [768, 313] on button "4 . 何年" at bounding box center [743, 297] width 243 height 57
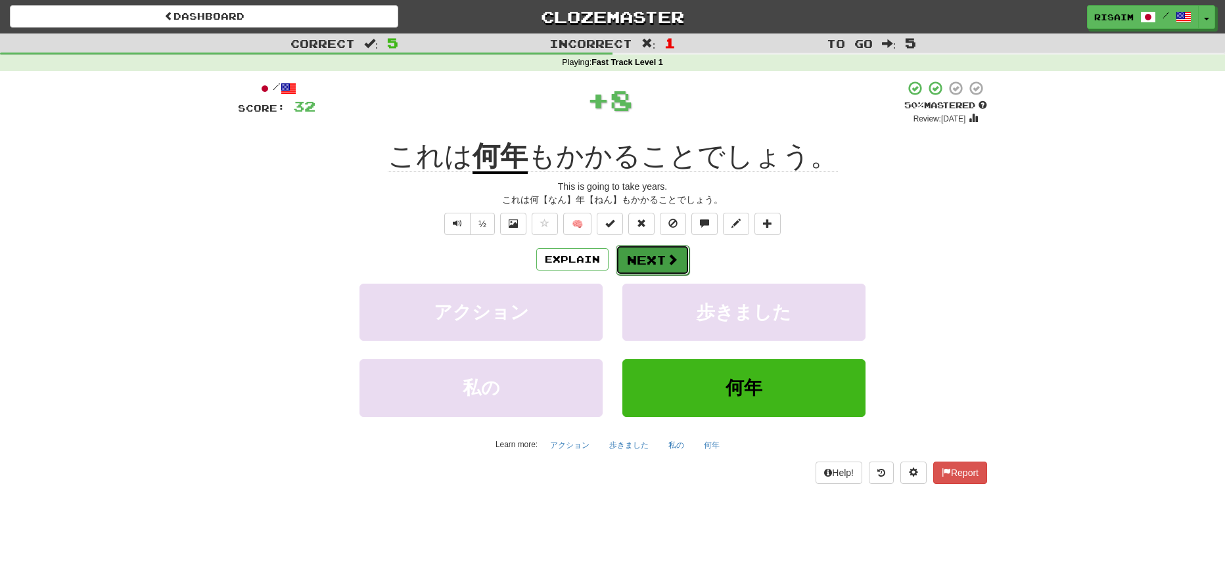
click at [664, 260] on button "Next" at bounding box center [653, 260] width 74 height 30
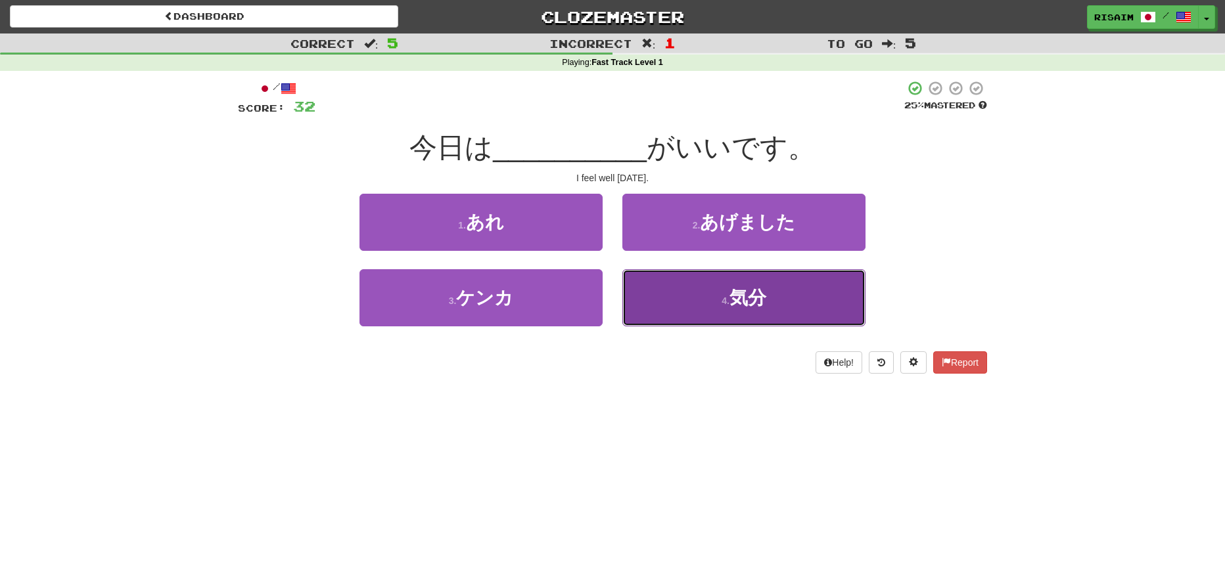
click at [792, 304] on button "4 . 気分" at bounding box center [743, 297] width 243 height 57
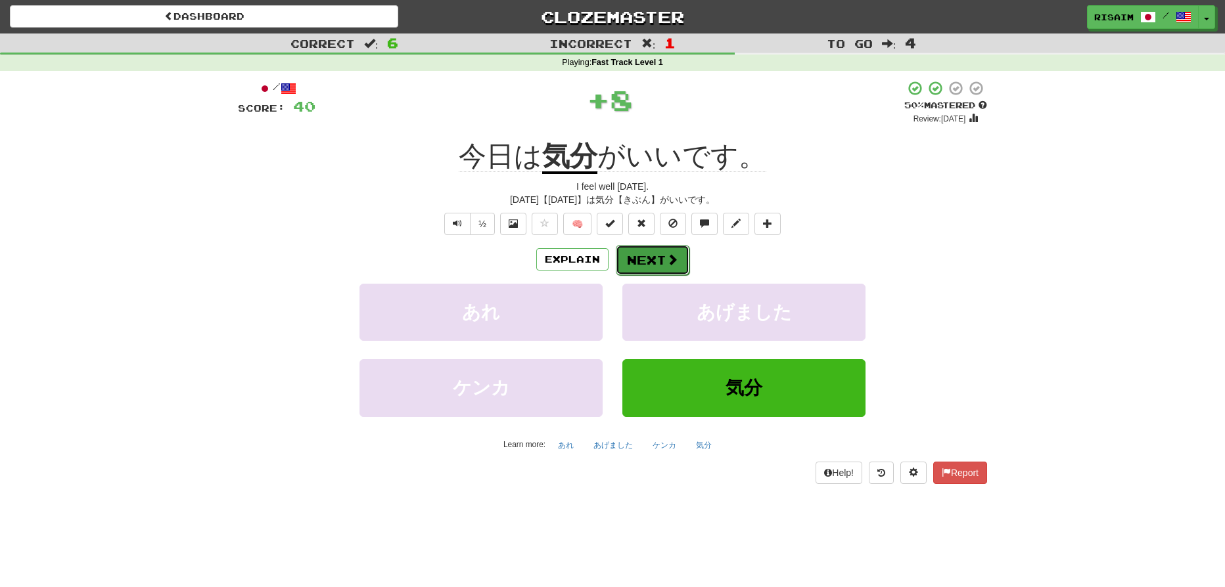
click at [640, 262] on button "Next" at bounding box center [653, 260] width 74 height 30
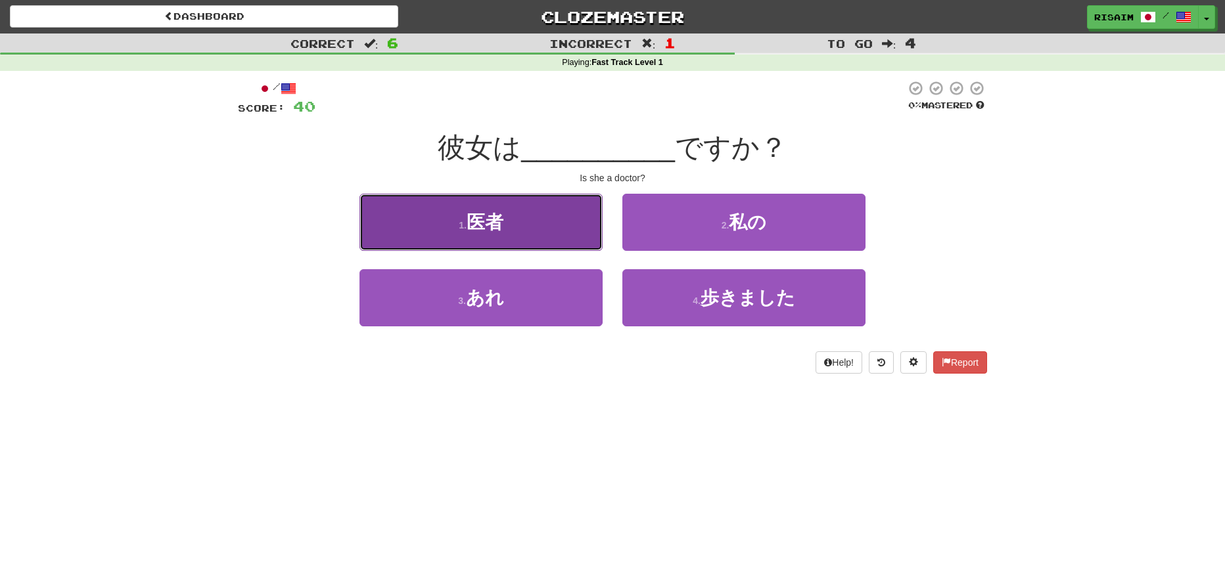
click at [568, 229] on button "1 . 医者" at bounding box center [480, 222] width 243 height 57
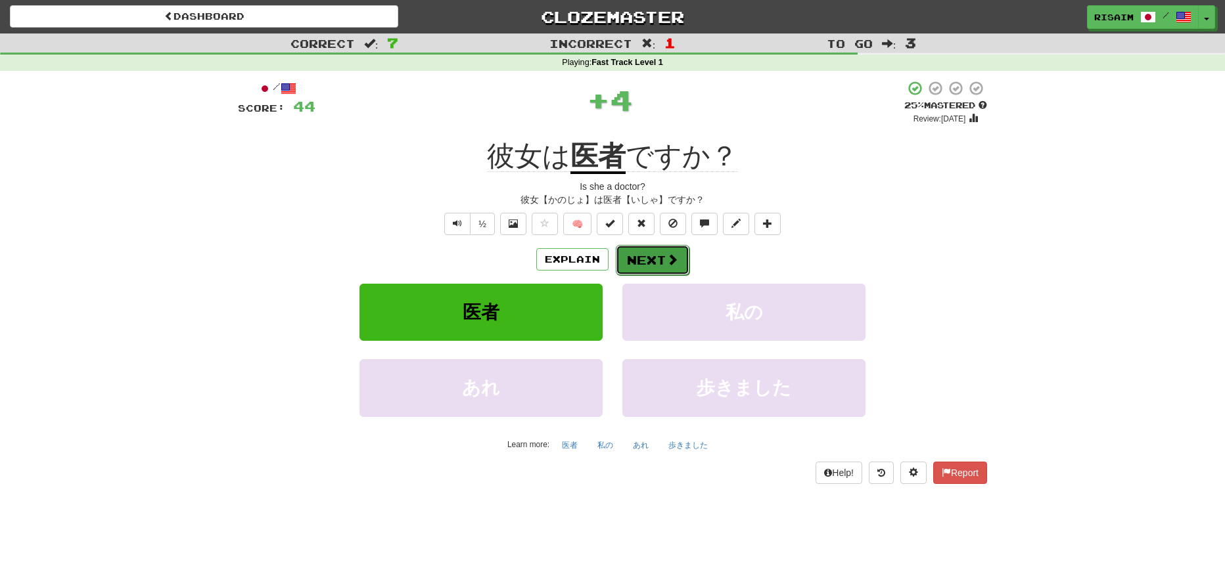
click at [666, 265] on span at bounding box center [672, 260] width 12 height 12
